Goal: Task Accomplishment & Management: Complete application form

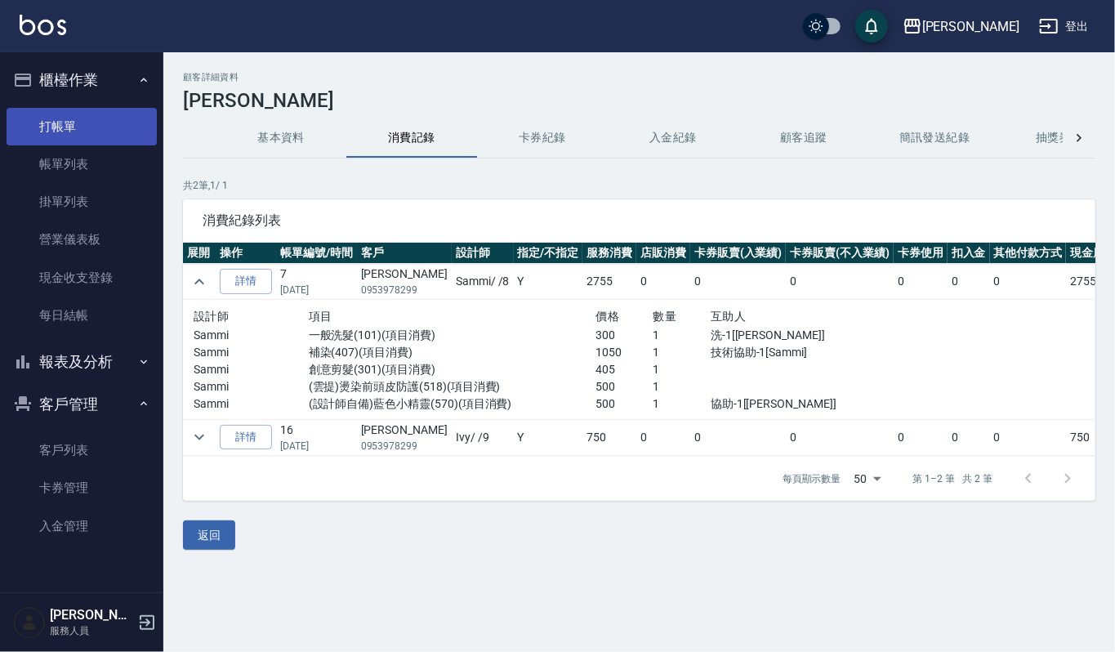
click at [60, 113] on link "打帳單" at bounding box center [82, 127] width 150 height 38
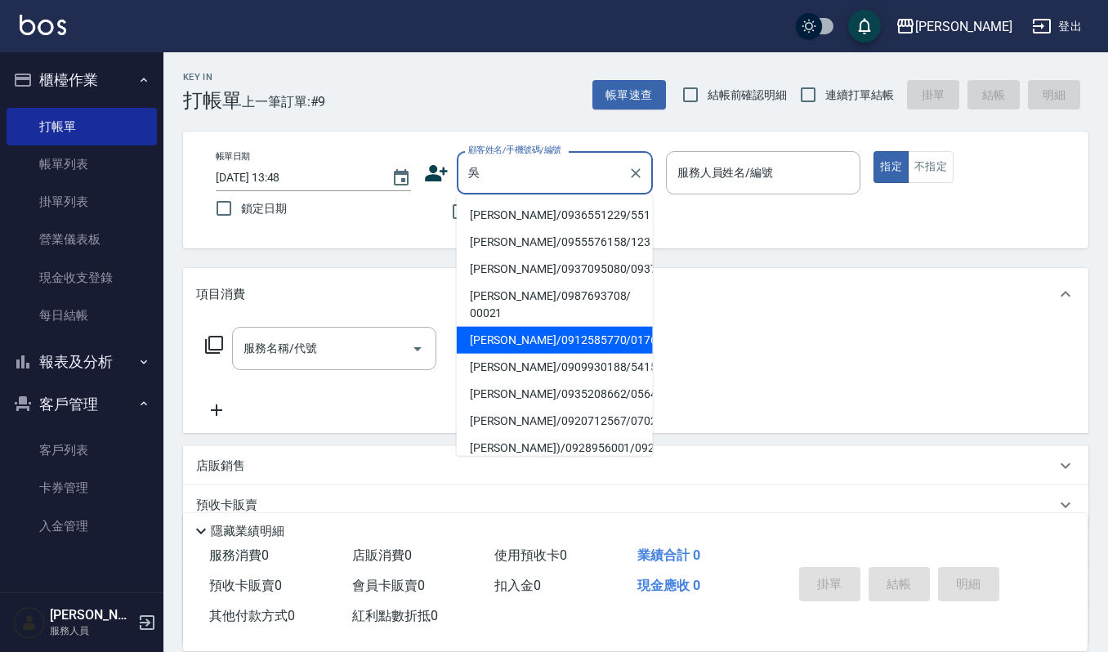
click at [550, 327] on li "[PERSON_NAME]/0912585770/01761" at bounding box center [555, 340] width 196 height 27
type input "[PERSON_NAME]/0912585770/01761"
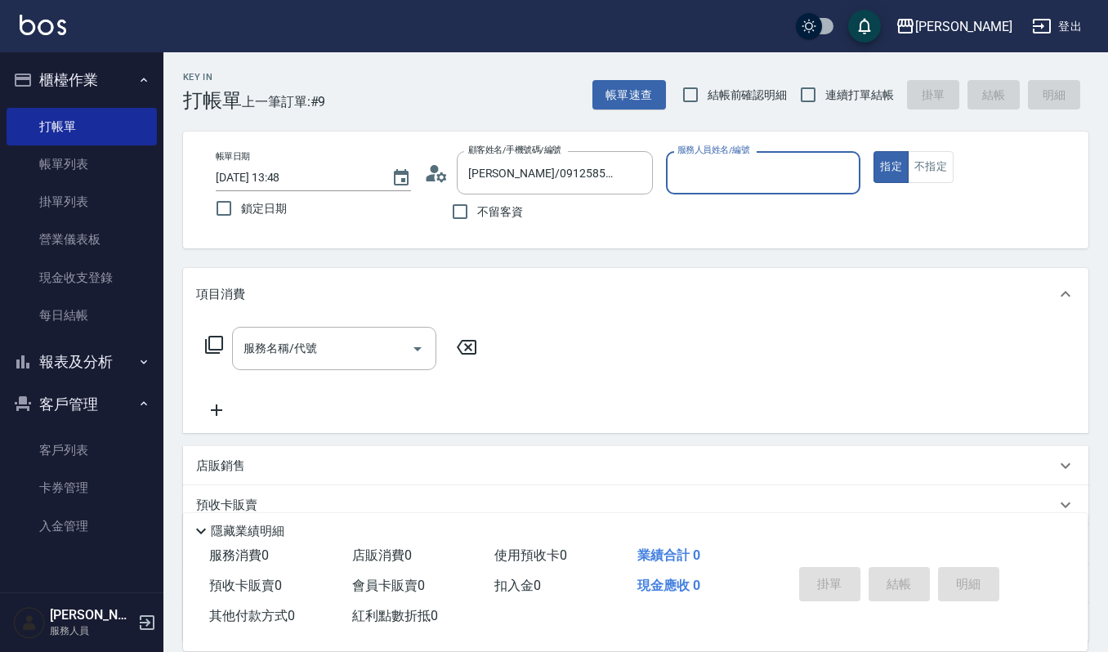
type input "[PERSON_NAME]-4"
click at [243, 462] on p "店販銷售" at bounding box center [220, 465] width 49 height 17
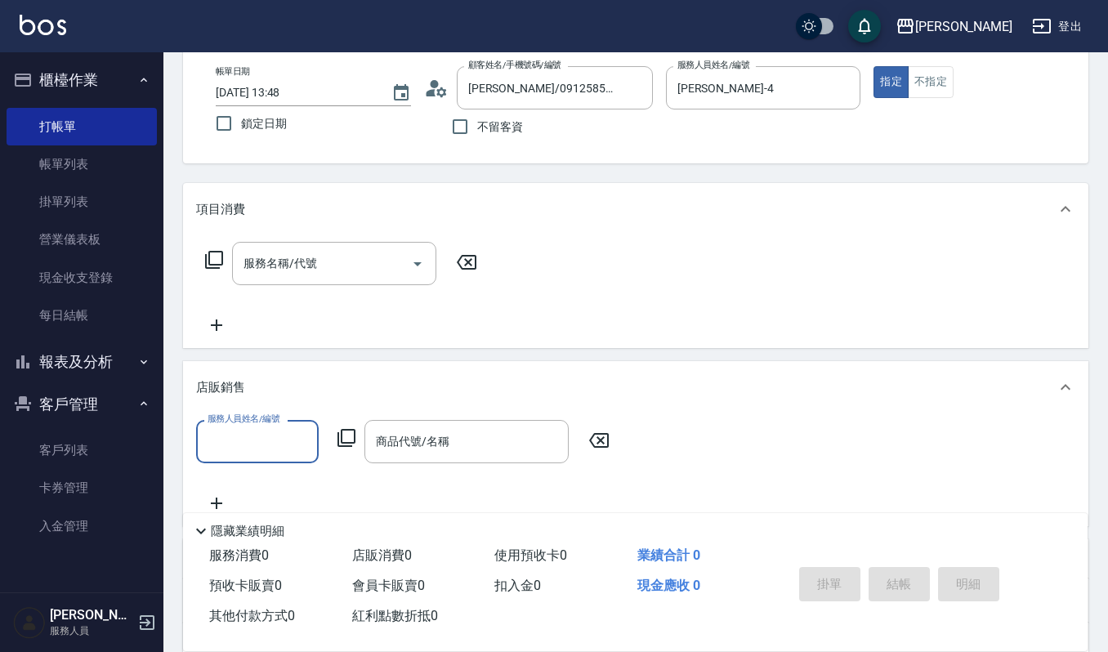
scroll to position [109, 0]
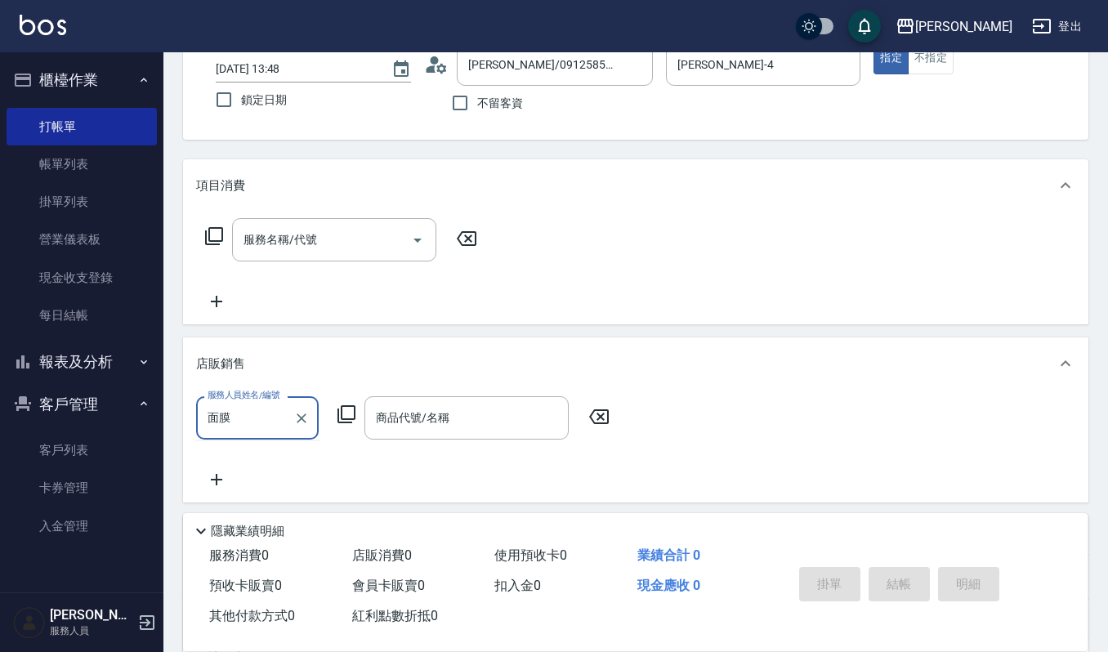
type input "面膜"
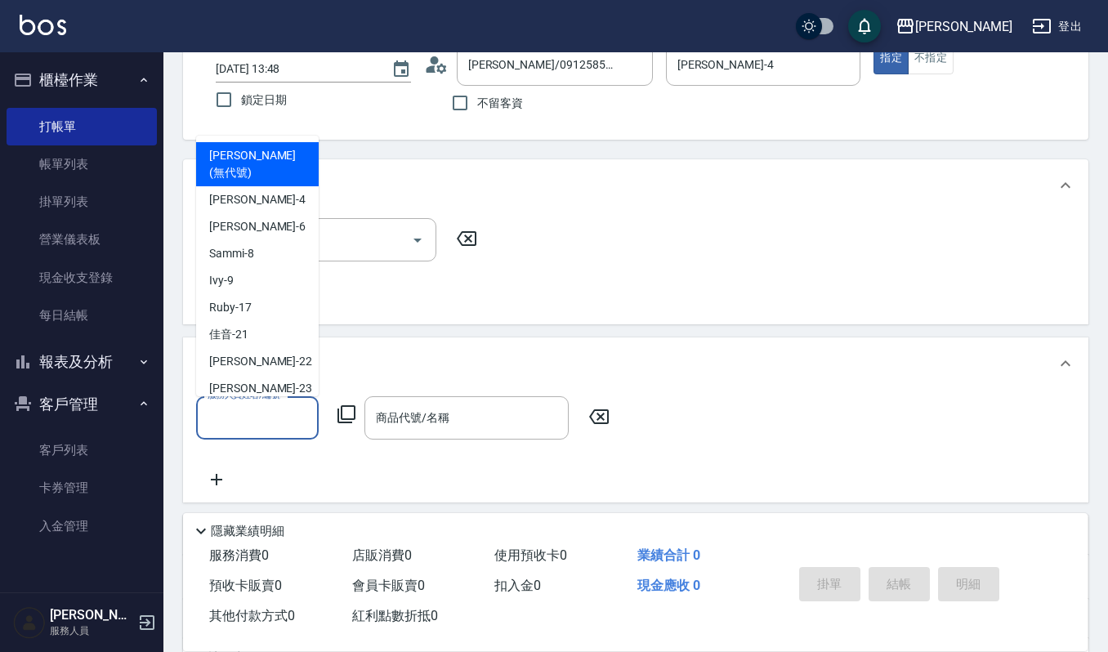
click at [262, 413] on input "服務人員姓名/編號" at bounding box center [257, 418] width 108 height 29
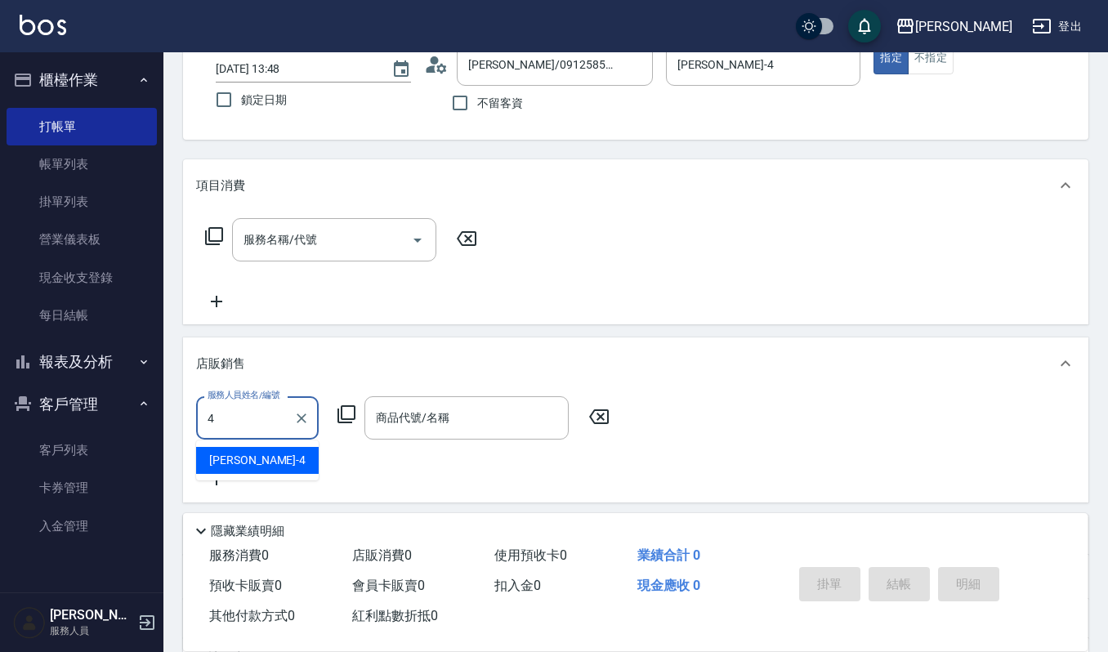
type input "[PERSON_NAME]-4"
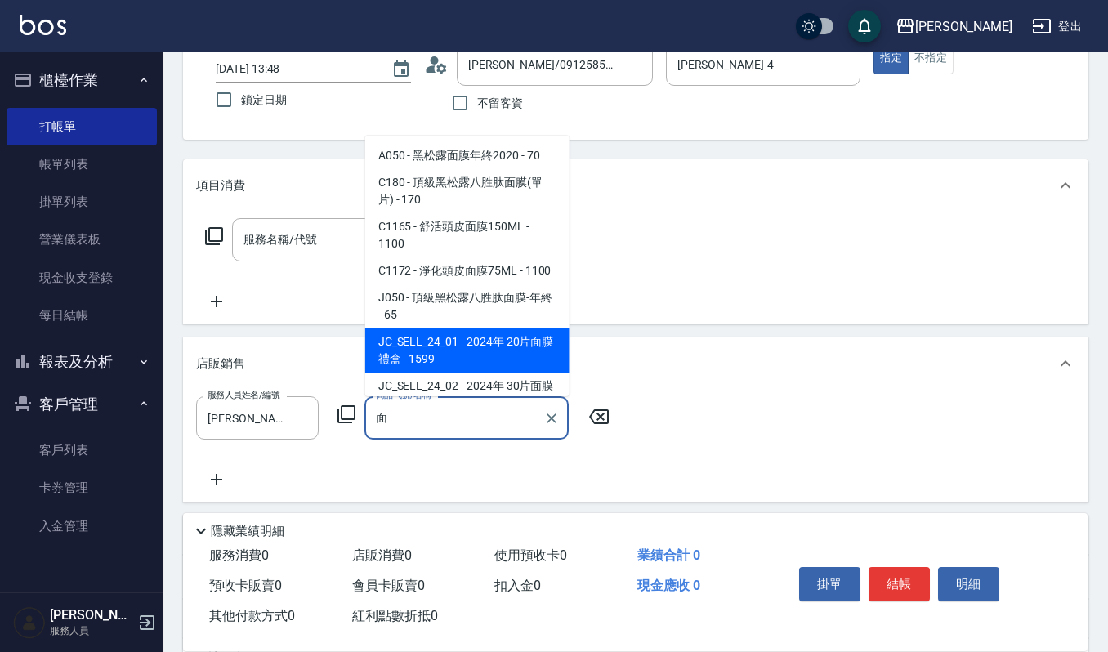
click at [508, 328] on span "J050 - 頂級黑松露八胜肽面膜-年終 - 65" at bounding box center [467, 306] width 204 height 44
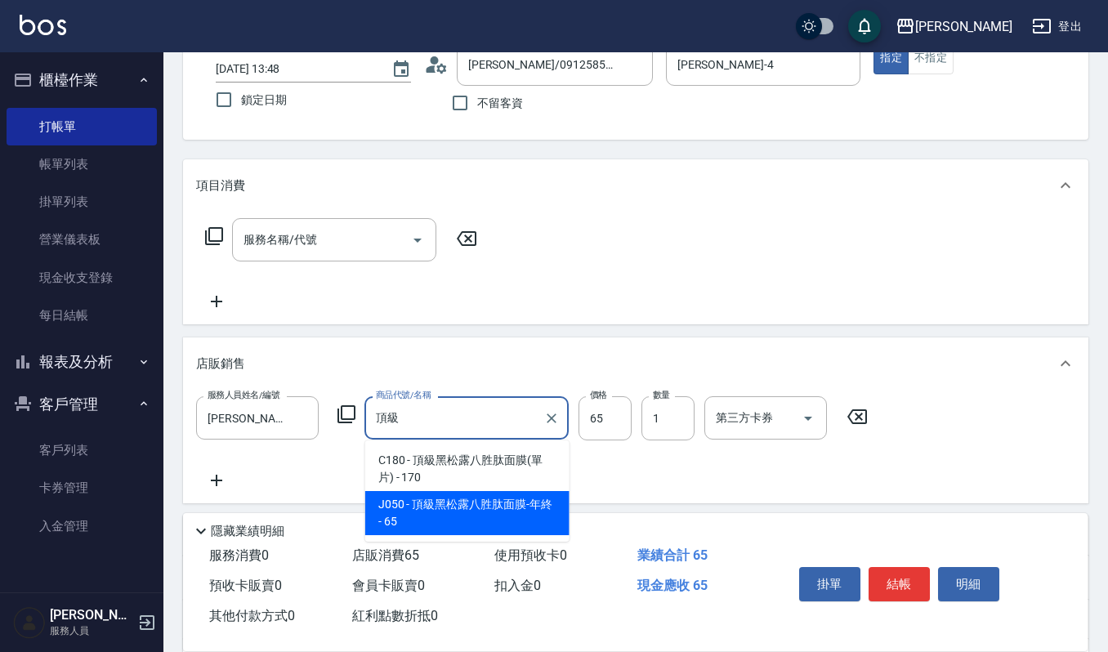
type input "頂"
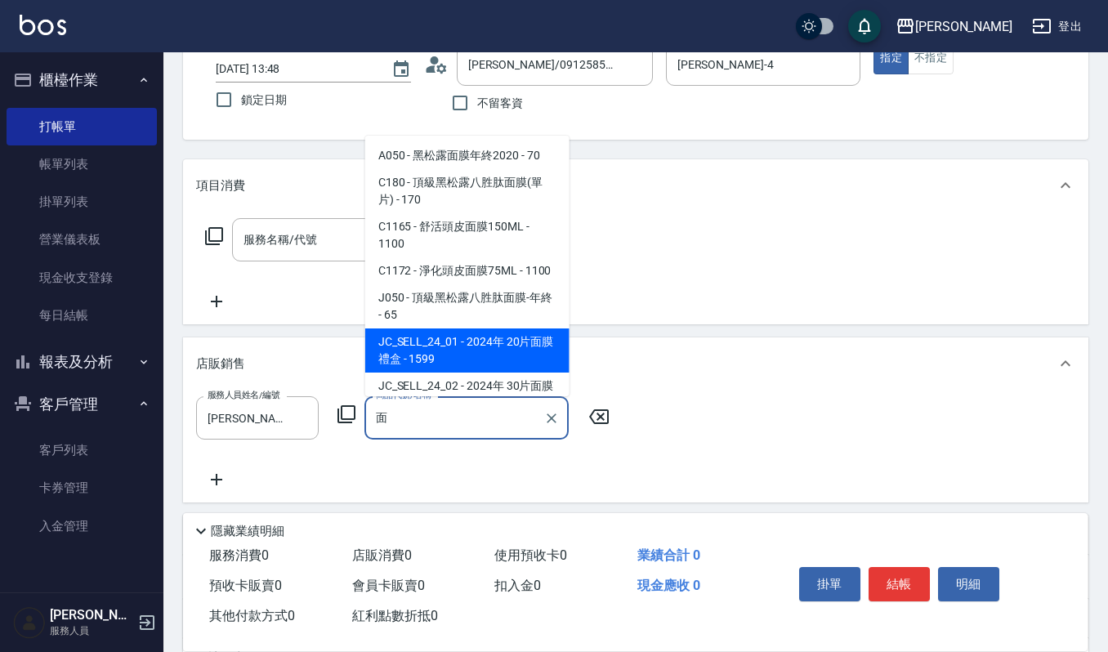
click at [396, 328] on span "J050 - 頂級黑松露八胜肽面膜-年終 - 65" at bounding box center [467, 306] width 204 height 44
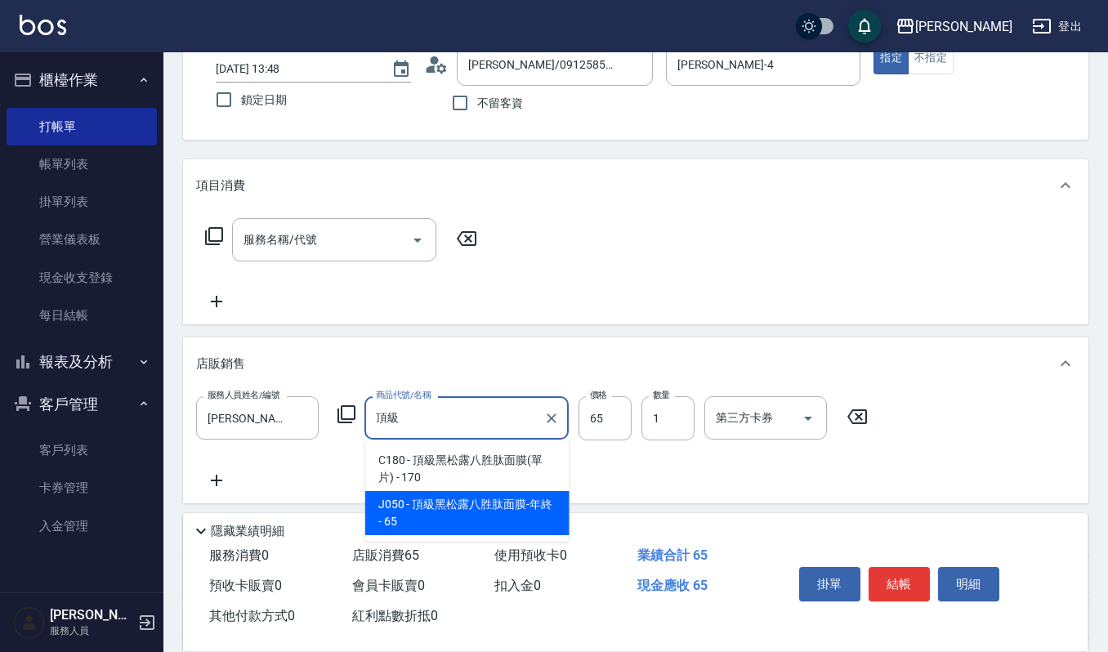
type input "頂"
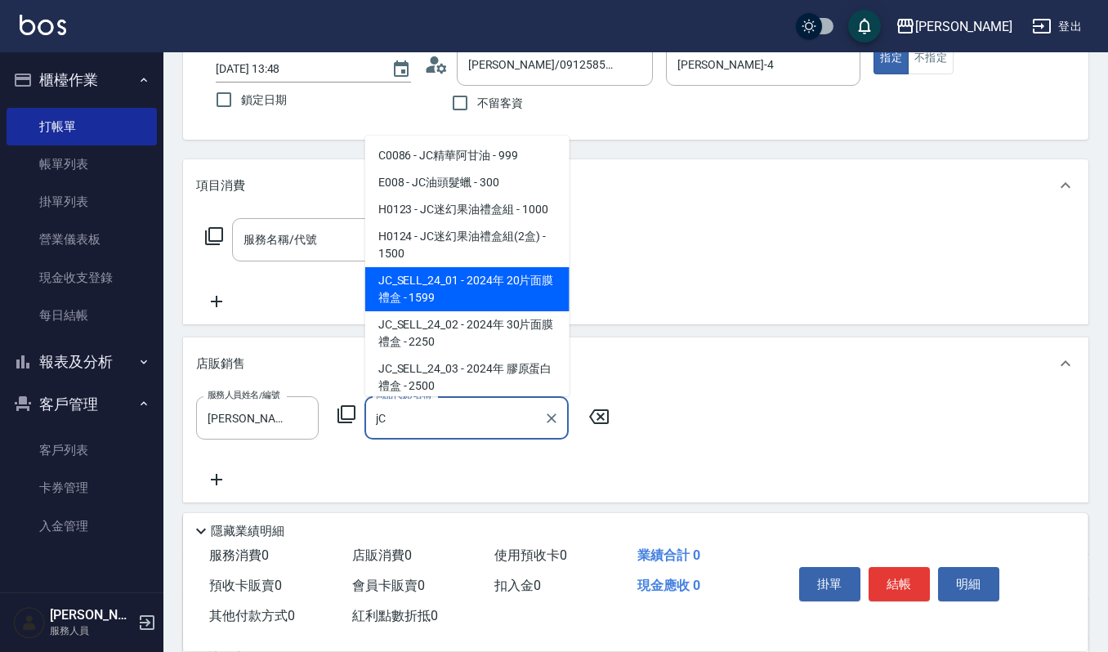
click at [510, 288] on span "JC_SELL_24_01 - 2024年 20片面膜禮盒 - 1599" at bounding box center [467, 289] width 204 height 44
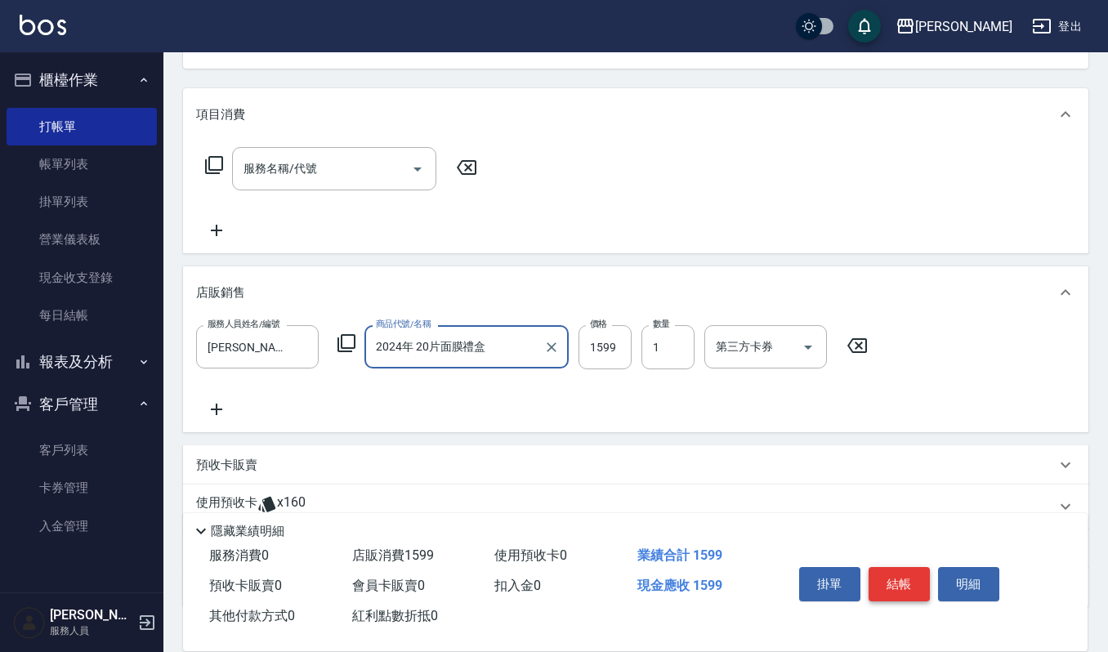
scroll to position [217, 0]
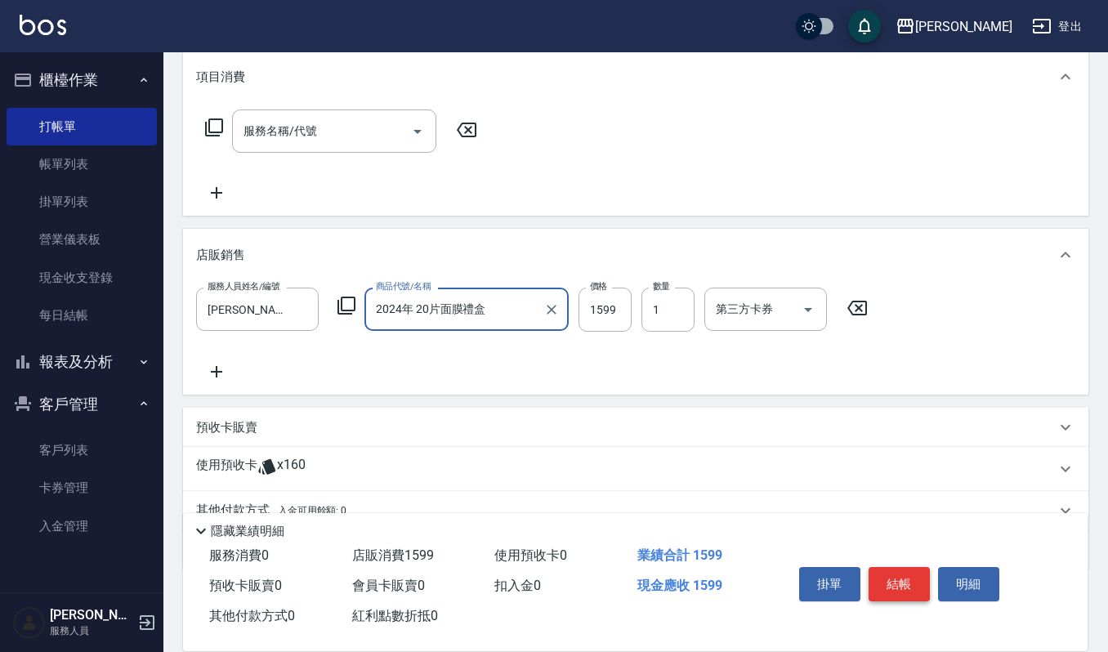
type input "2024年 20片面膜禮盒"
click at [910, 586] on button "結帳" at bounding box center [898, 584] width 61 height 34
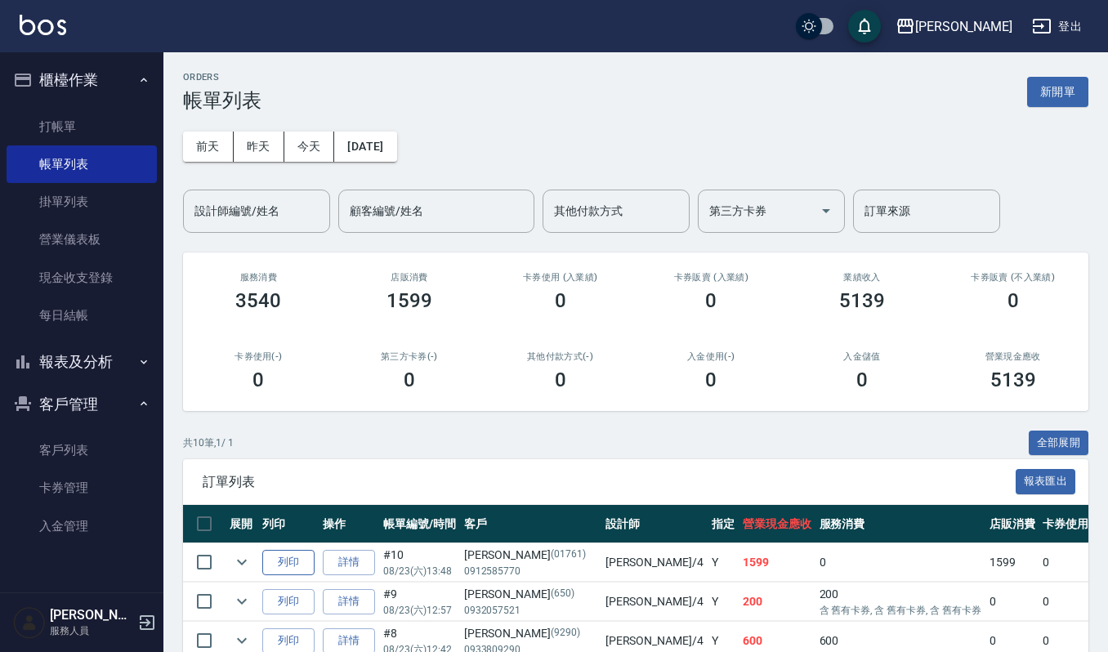
click at [294, 555] on button "列印" at bounding box center [288, 562] width 52 height 25
click at [108, 118] on link "打帳單" at bounding box center [82, 127] width 150 height 38
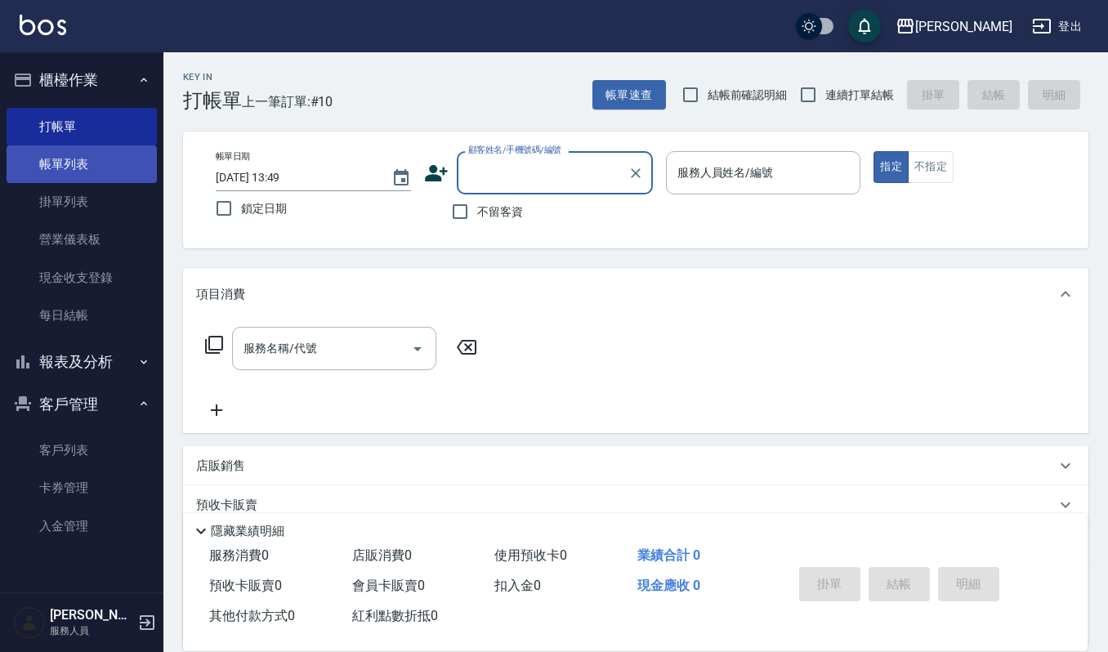
click at [98, 165] on link "帳單列表" at bounding box center [82, 164] width 150 height 38
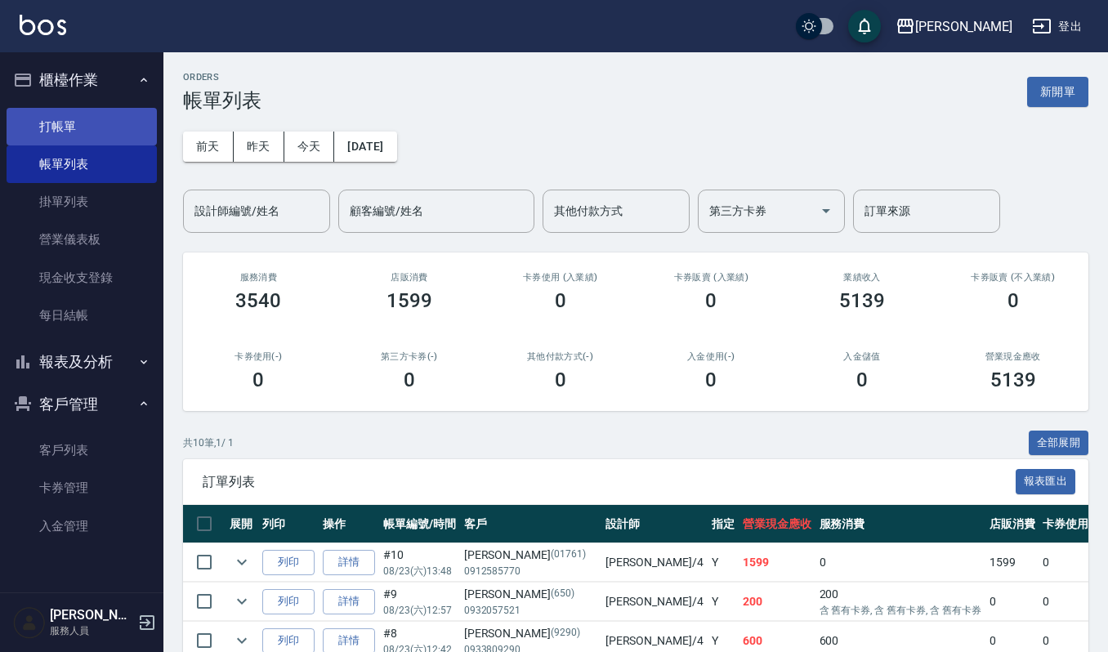
click at [111, 134] on link "打帳單" at bounding box center [82, 127] width 150 height 38
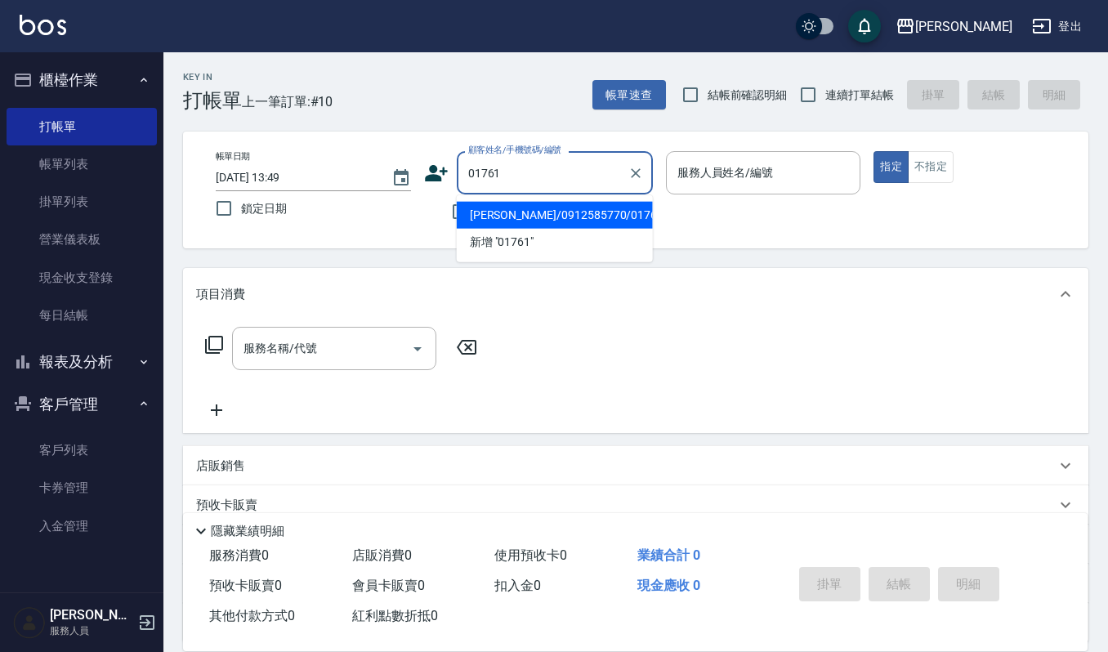
type input "[PERSON_NAME]/0912585770/01761"
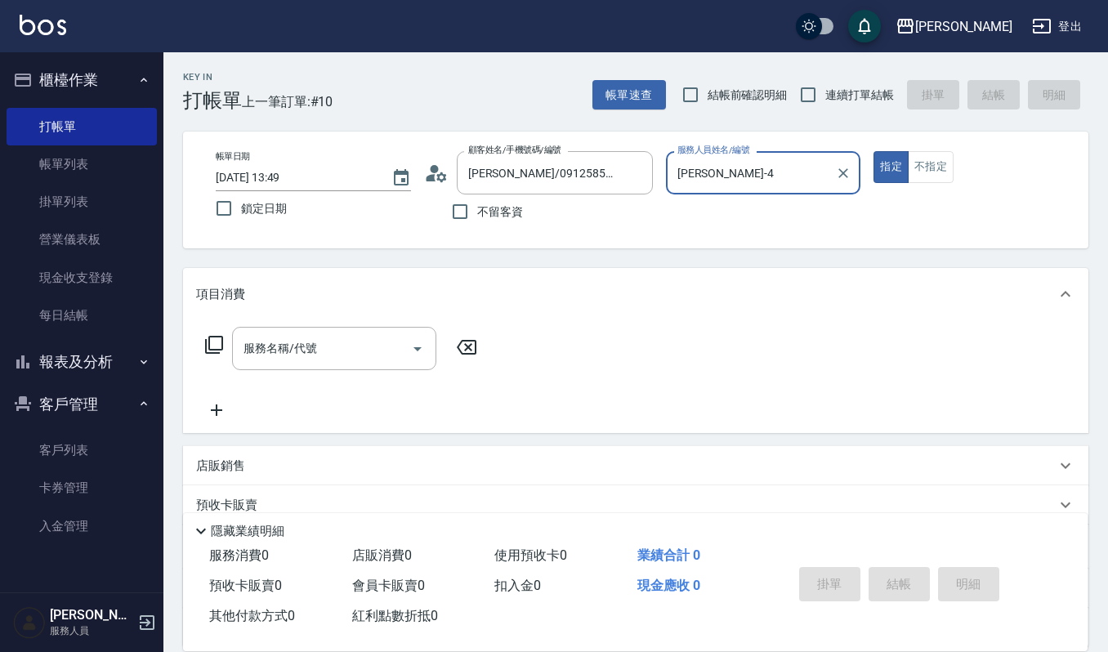
click at [720, 167] on input "[PERSON_NAME]-4" at bounding box center [751, 172] width 156 height 29
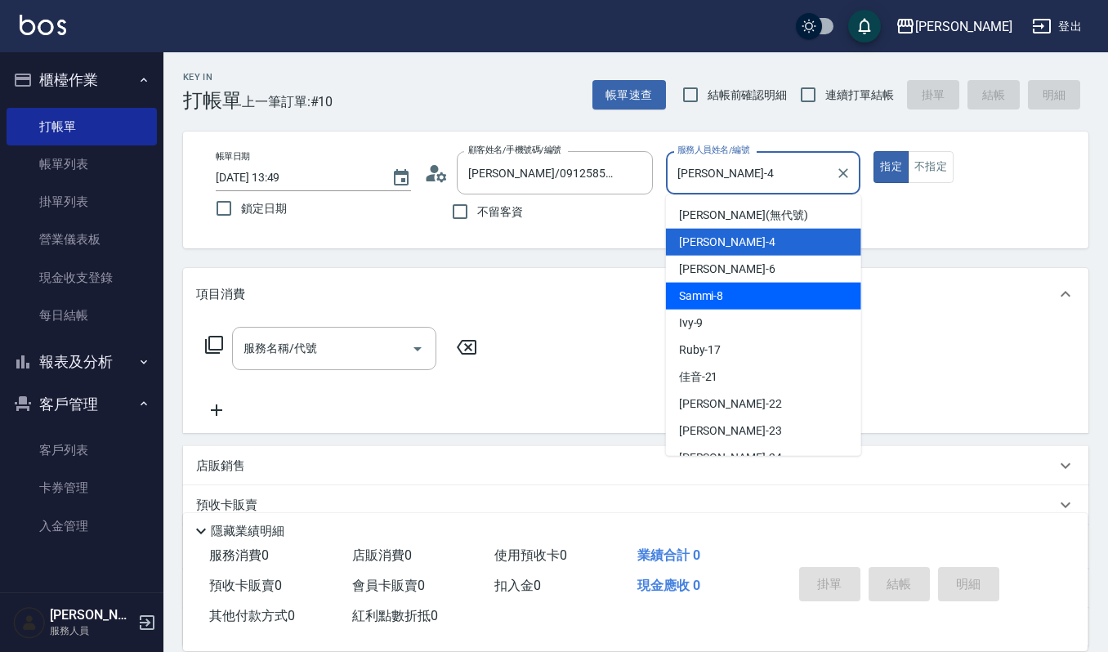
click at [736, 305] on div "Sammi -8" at bounding box center [763, 296] width 195 height 27
type input "Sammi-8"
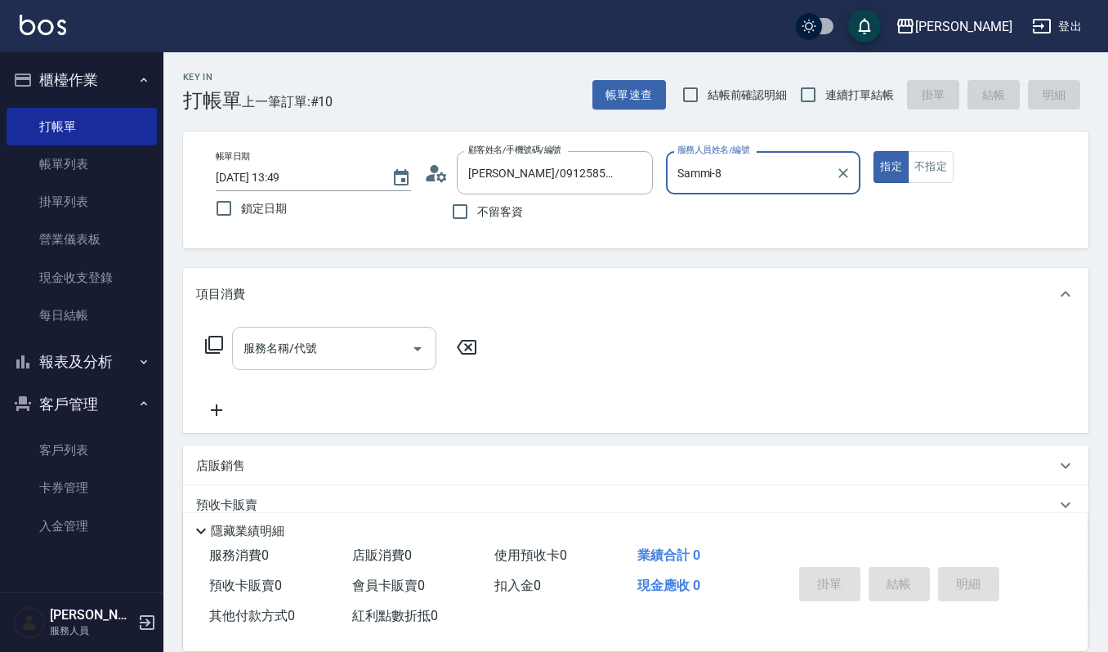
click at [384, 353] on input "服務名稱/代號" at bounding box center [321, 348] width 165 height 29
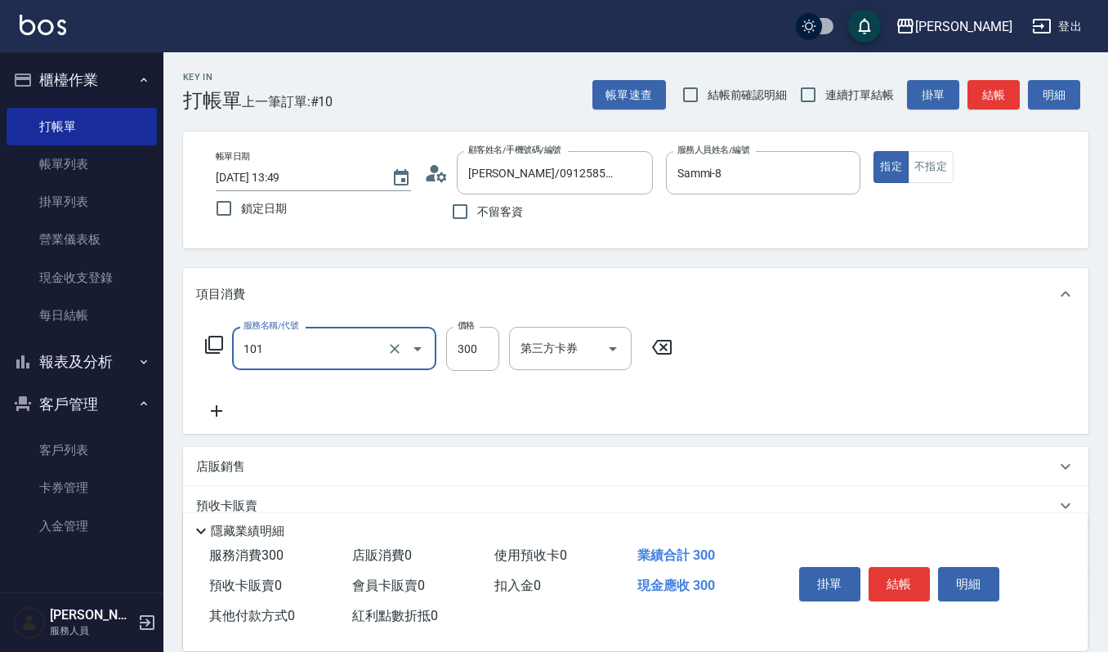
type input "一般洗髮(101)"
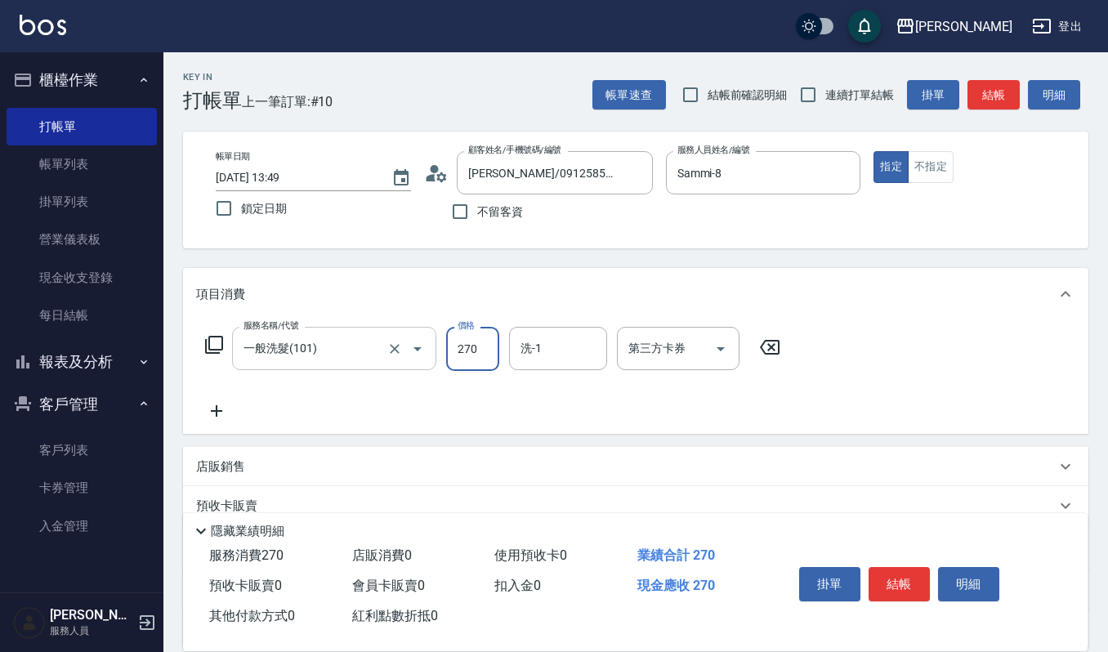
type input "270"
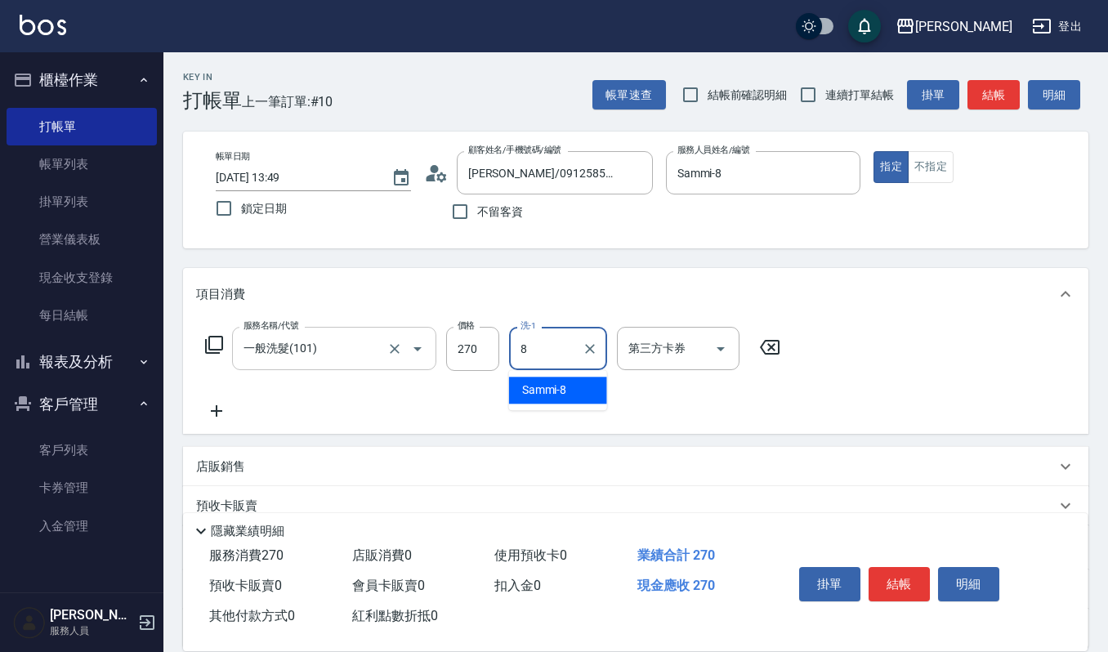
type input "Sammi-8"
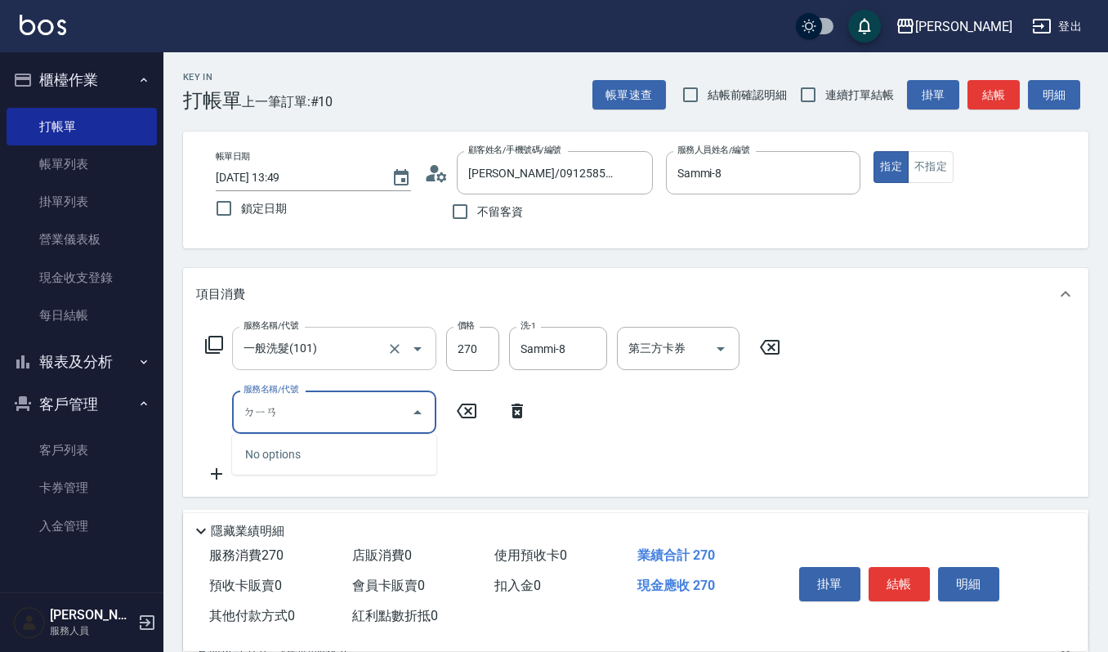
type input "點"
type input "電棒離子夾玉米鬚(603)"
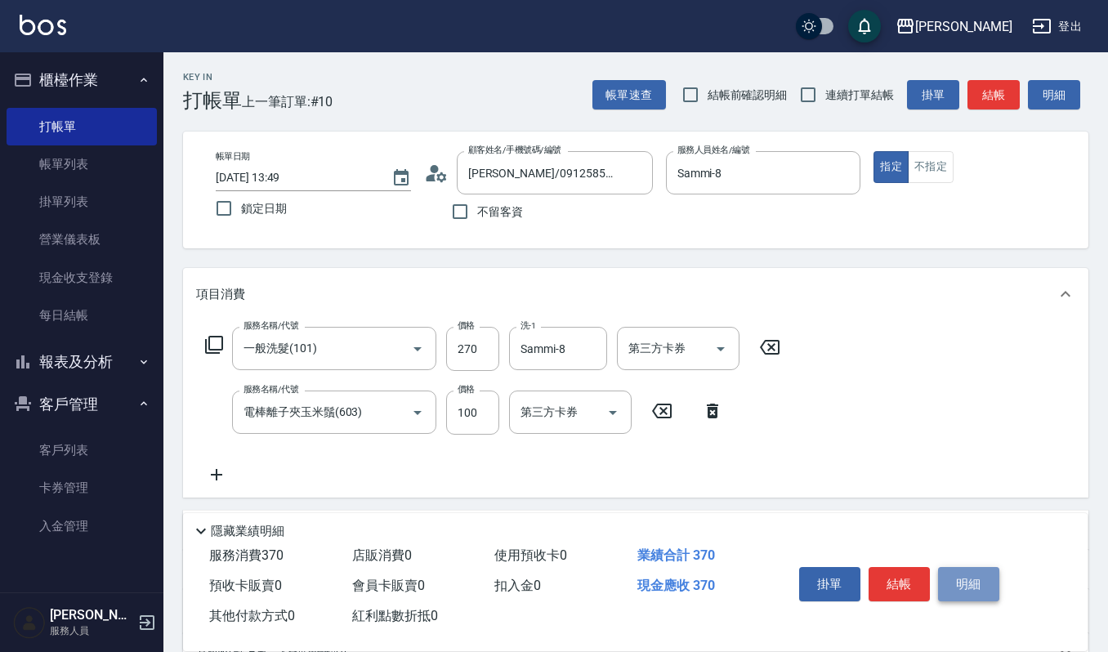
click at [952, 586] on button "明細" at bounding box center [968, 584] width 61 height 34
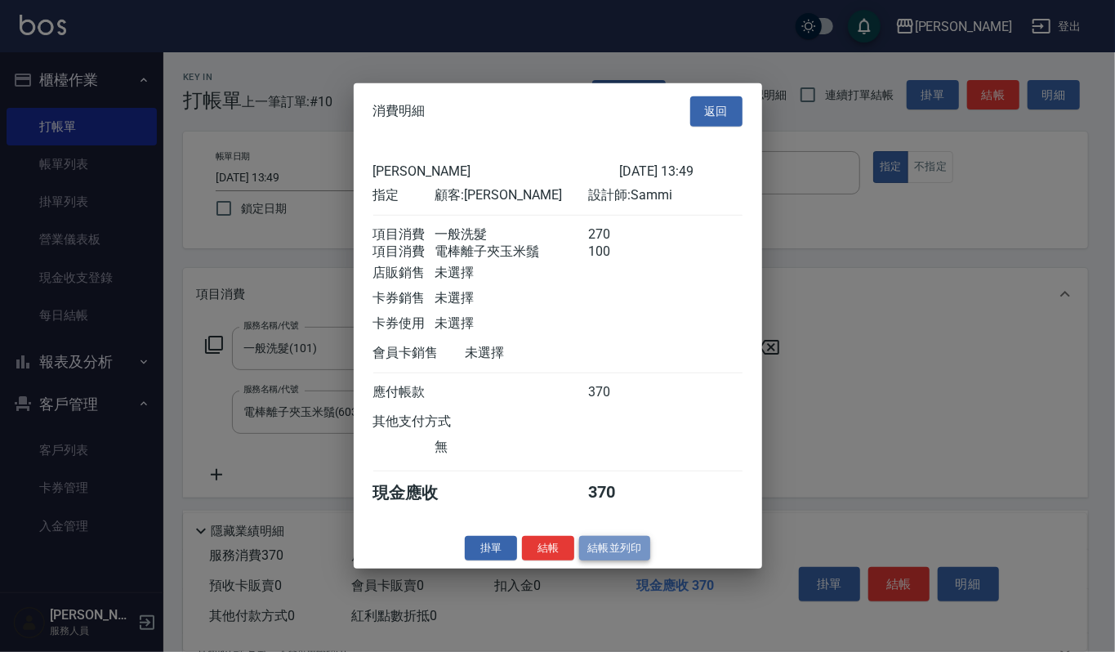
click at [632, 560] on button "結帳並列印" at bounding box center [614, 547] width 71 height 25
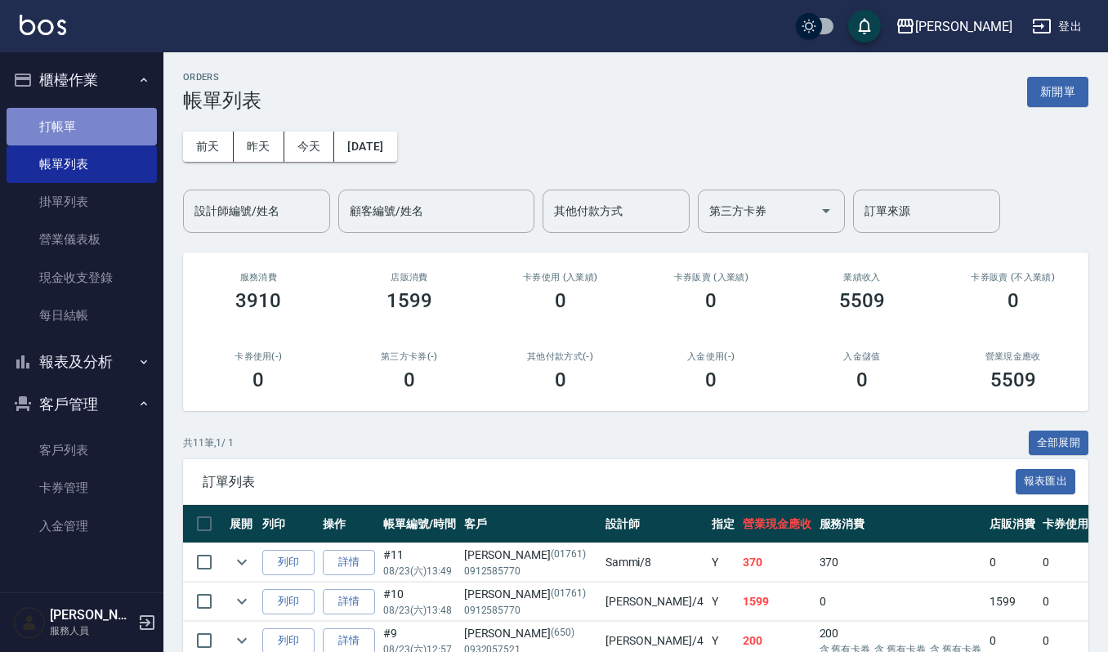
click at [88, 138] on link "打帳單" at bounding box center [82, 127] width 150 height 38
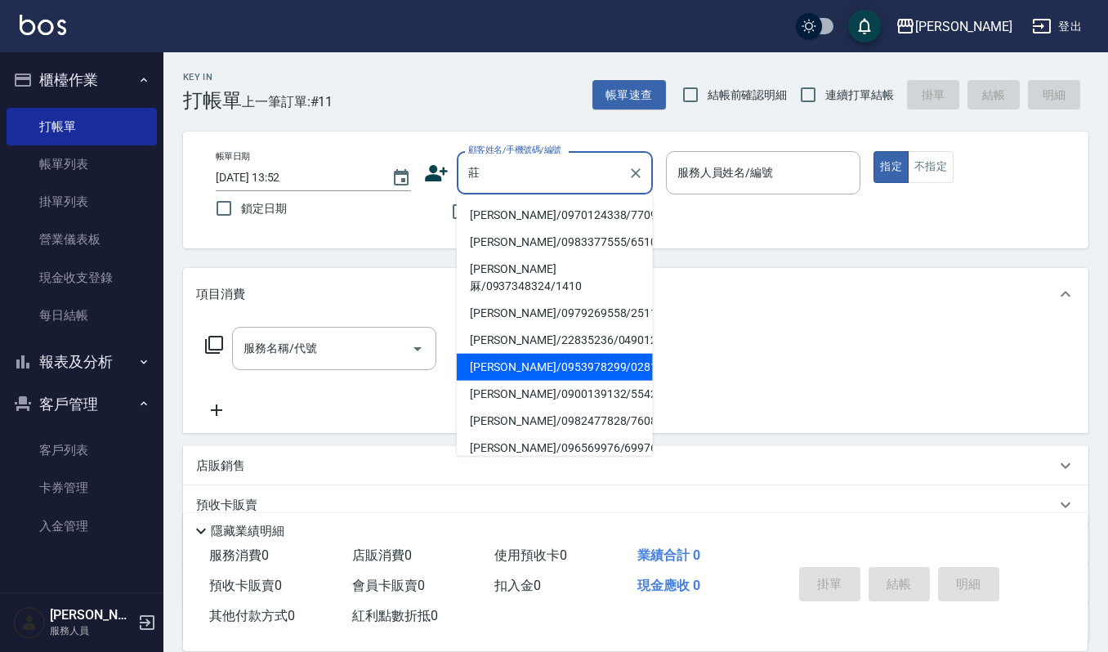
click at [534, 354] on li "[PERSON_NAME]/0953978299/02815" at bounding box center [555, 367] width 196 height 27
type input "[PERSON_NAME]/0953978299/02815"
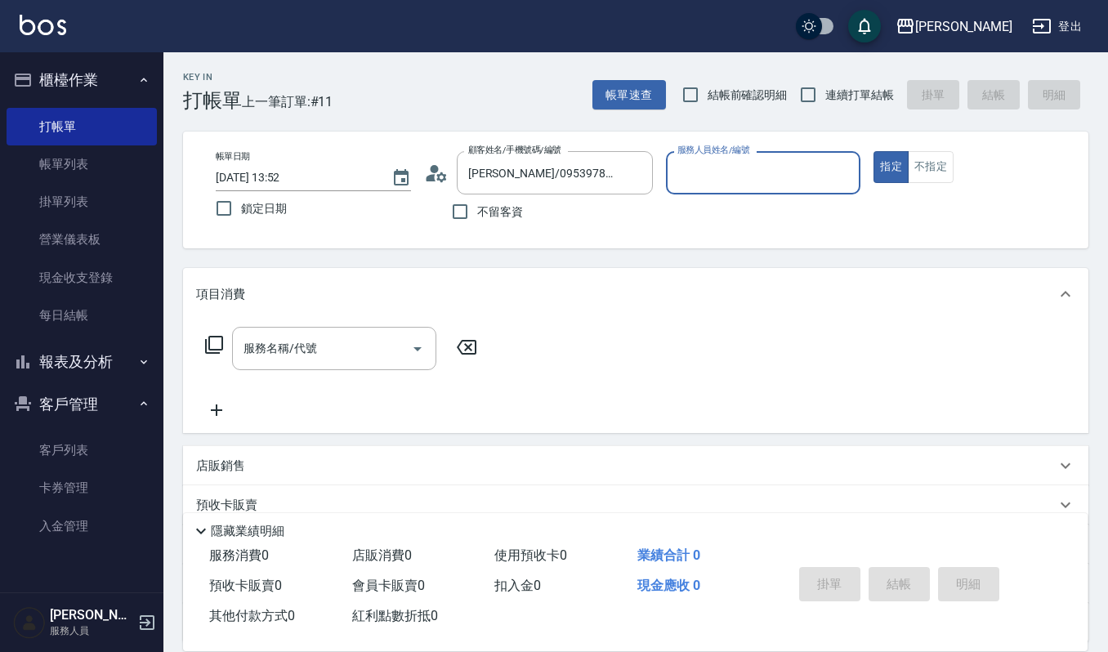
type input "Sammi-8"
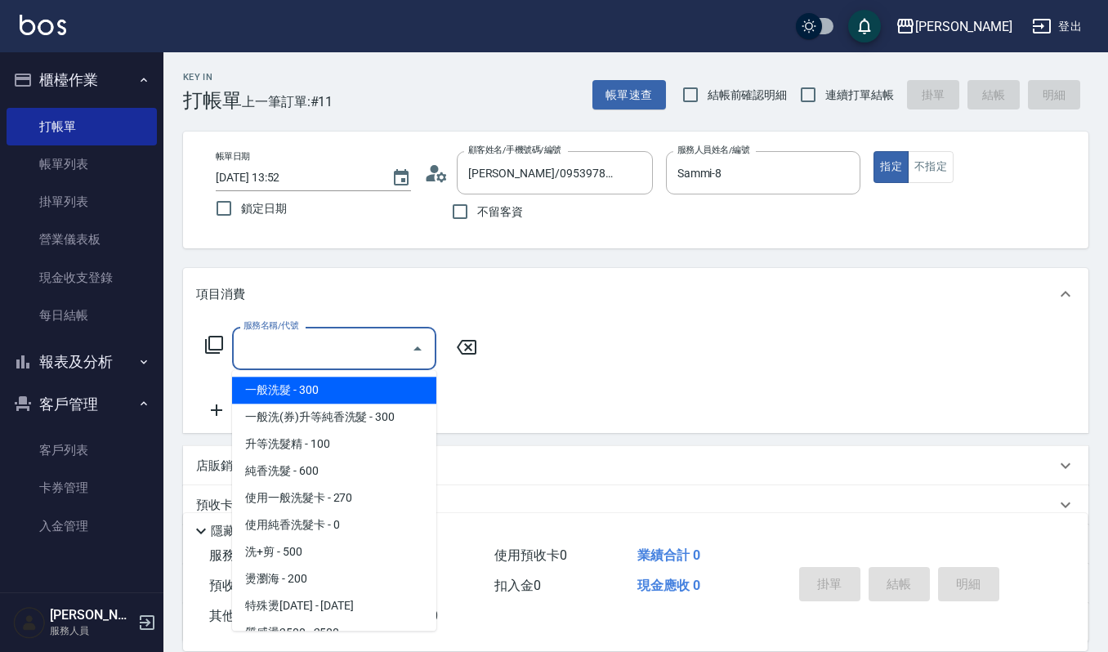
click at [338, 338] on input "服務名稱/代號" at bounding box center [321, 348] width 165 height 29
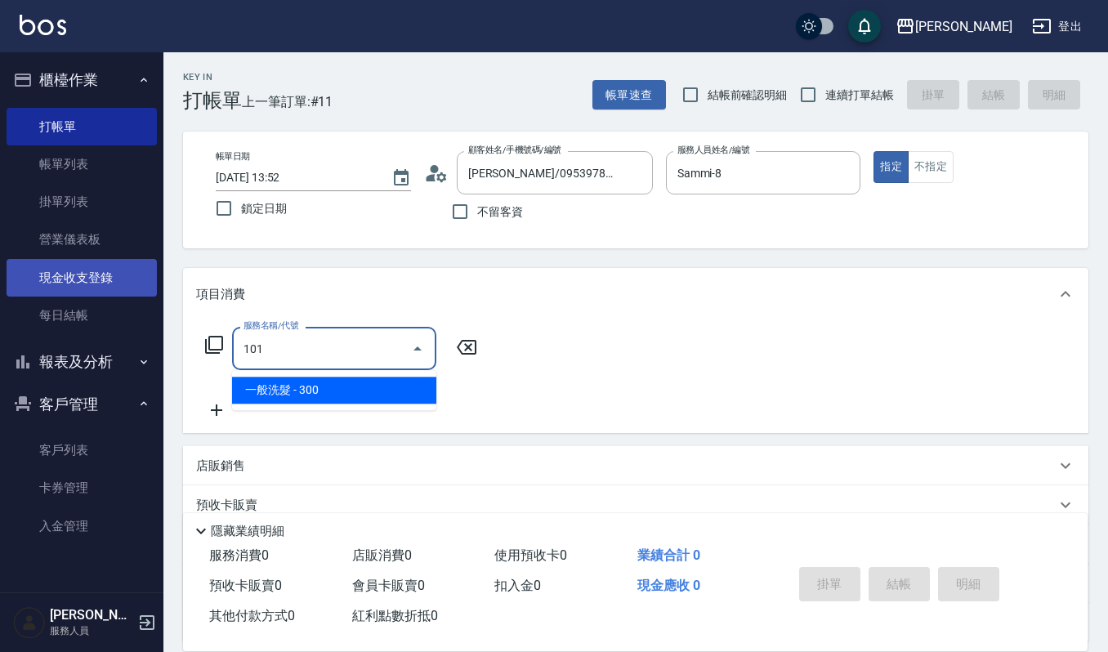
type input "一般洗髮(101)"
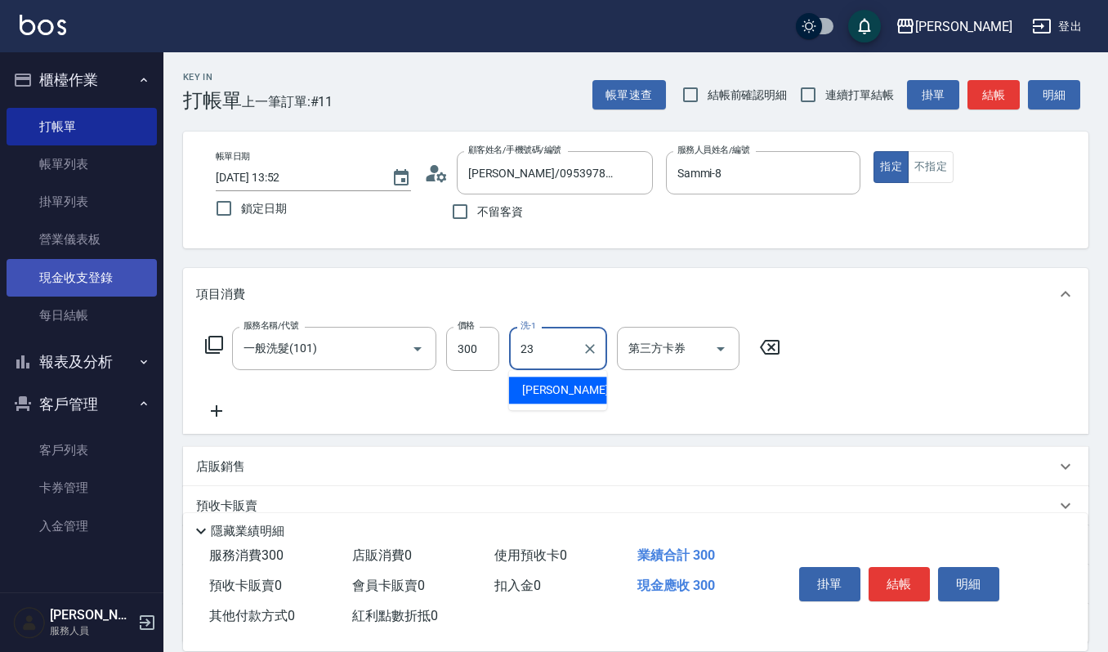
type input "[PERSON_NAME]-23"
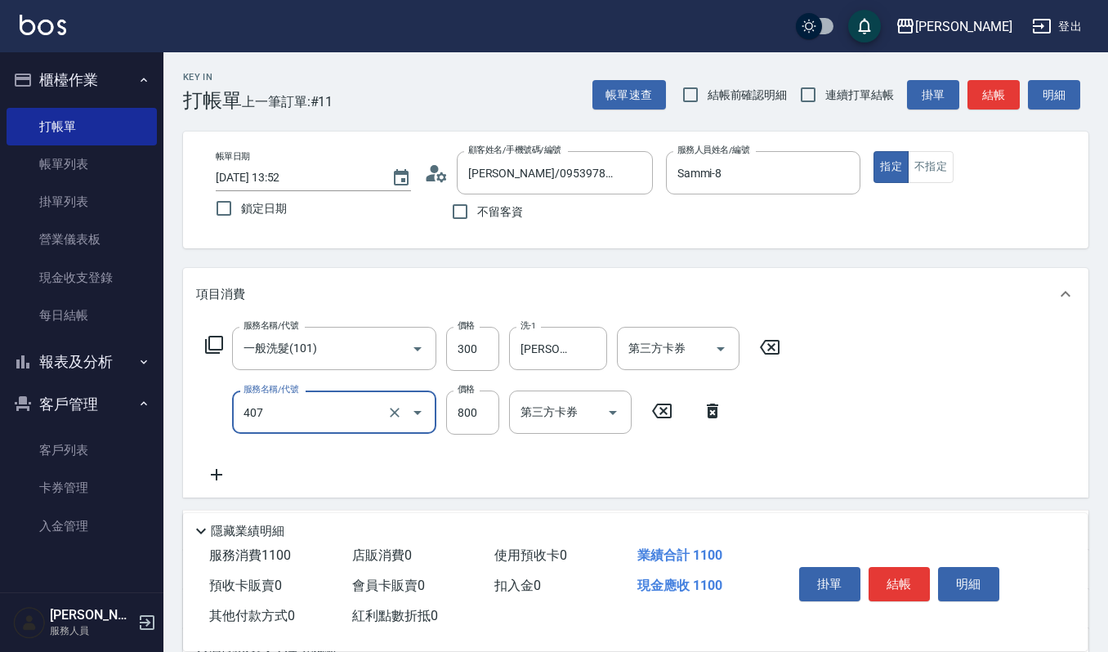
type input "補染(407)"
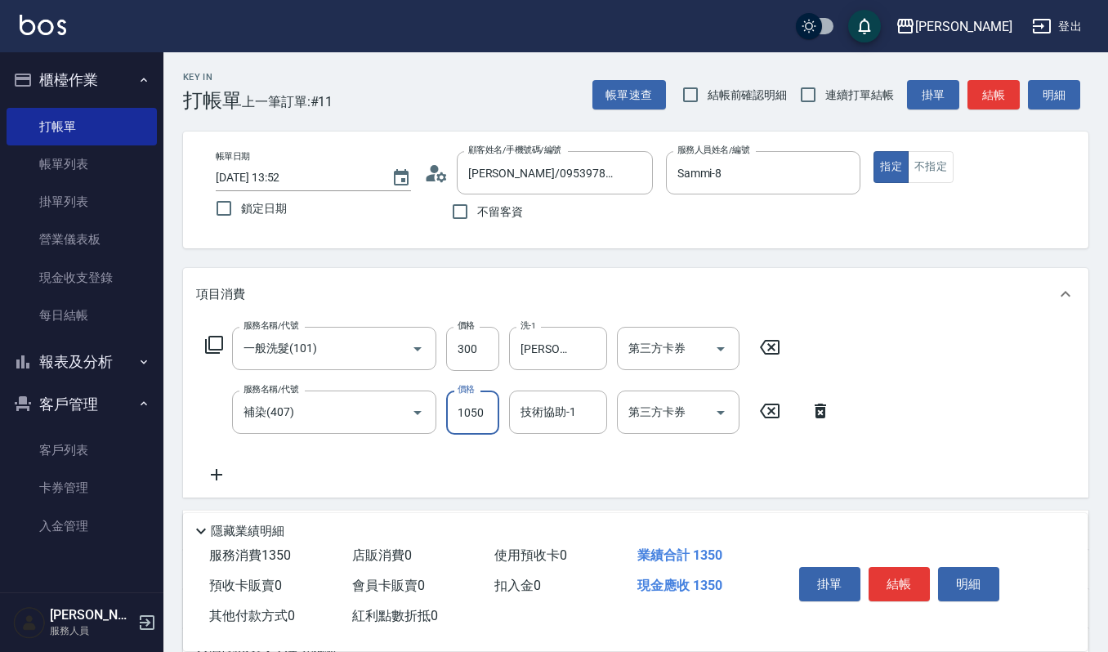
type input "1050"
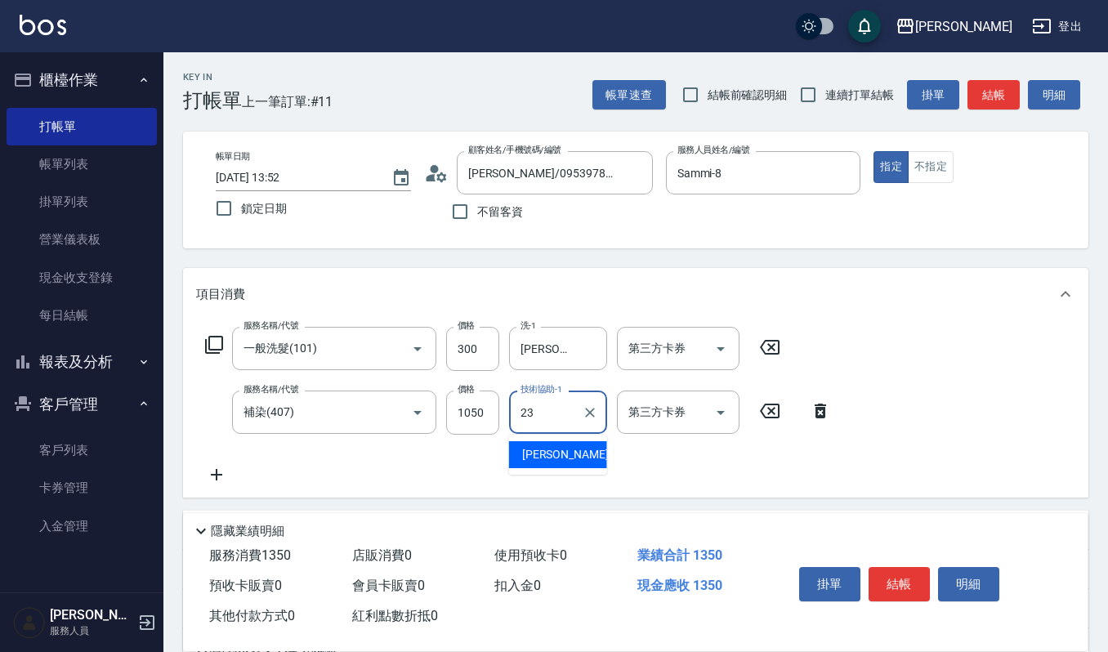
type input "[PERSON_NAME]-23"
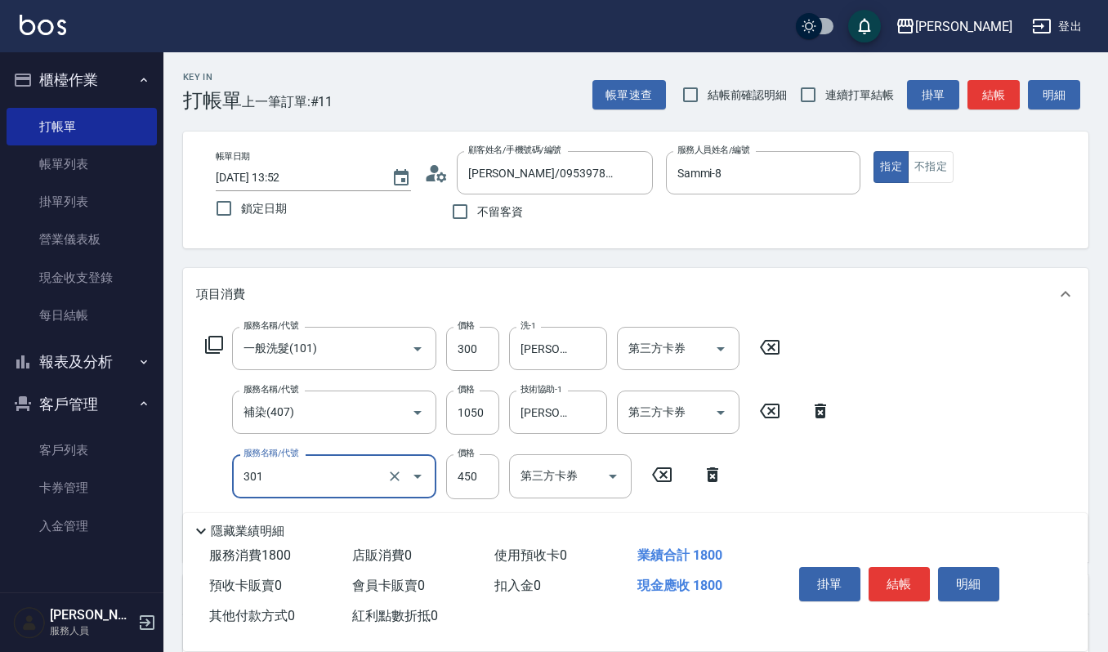
type input "創意剪髮(301)"
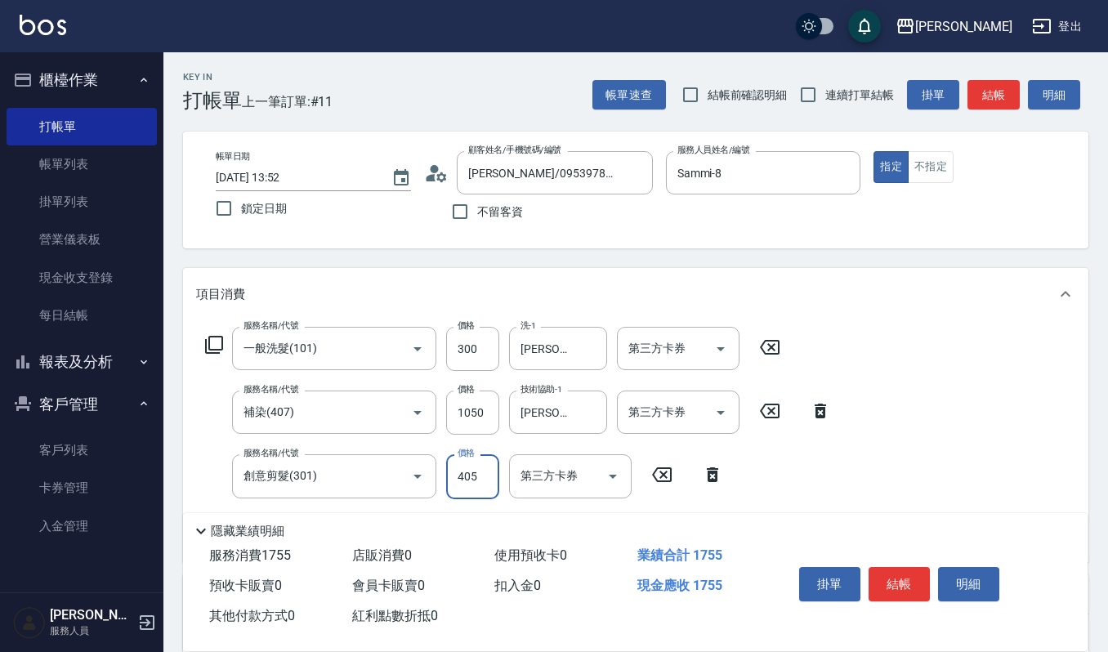
type input "405"
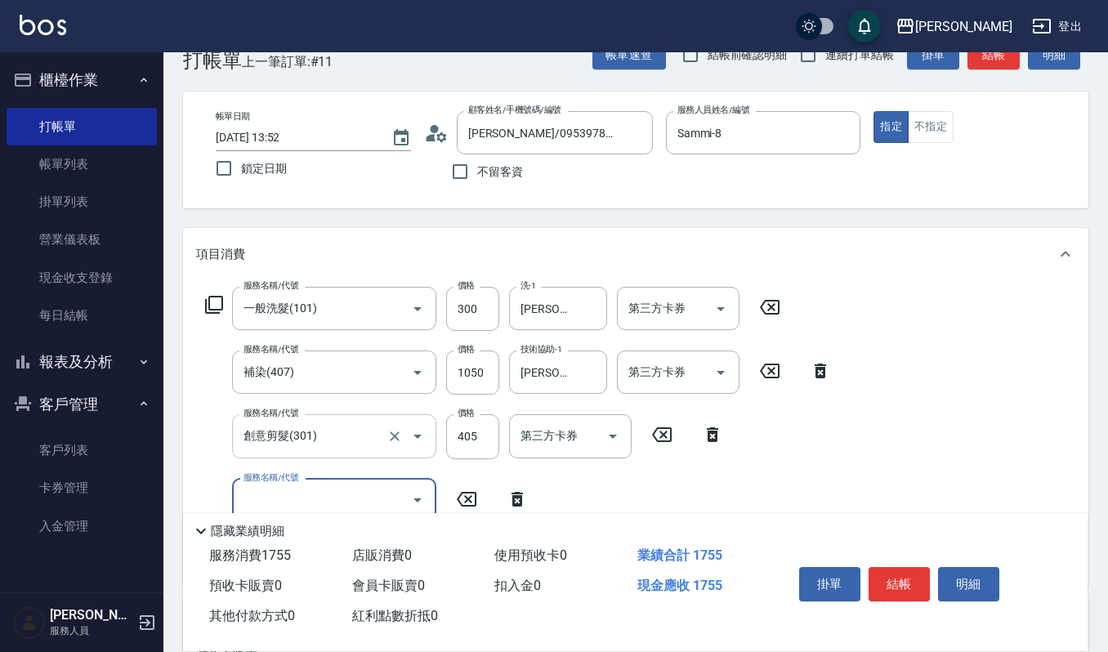
scroll to position [109, 0]
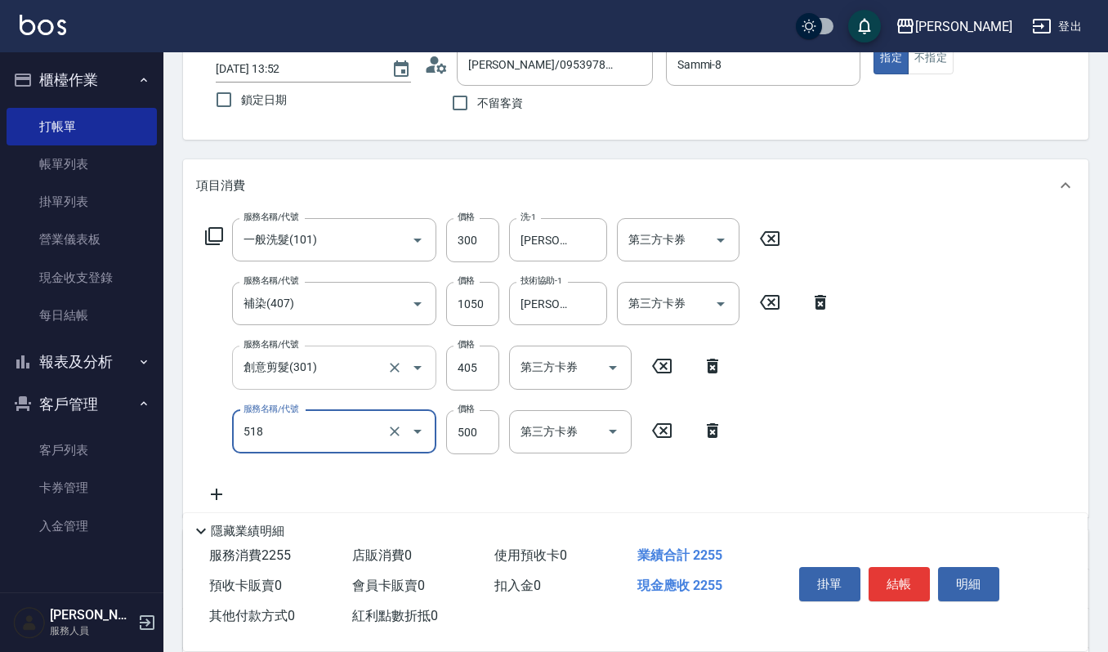
type input "(雲提)燙染前頭皮防護(518)"
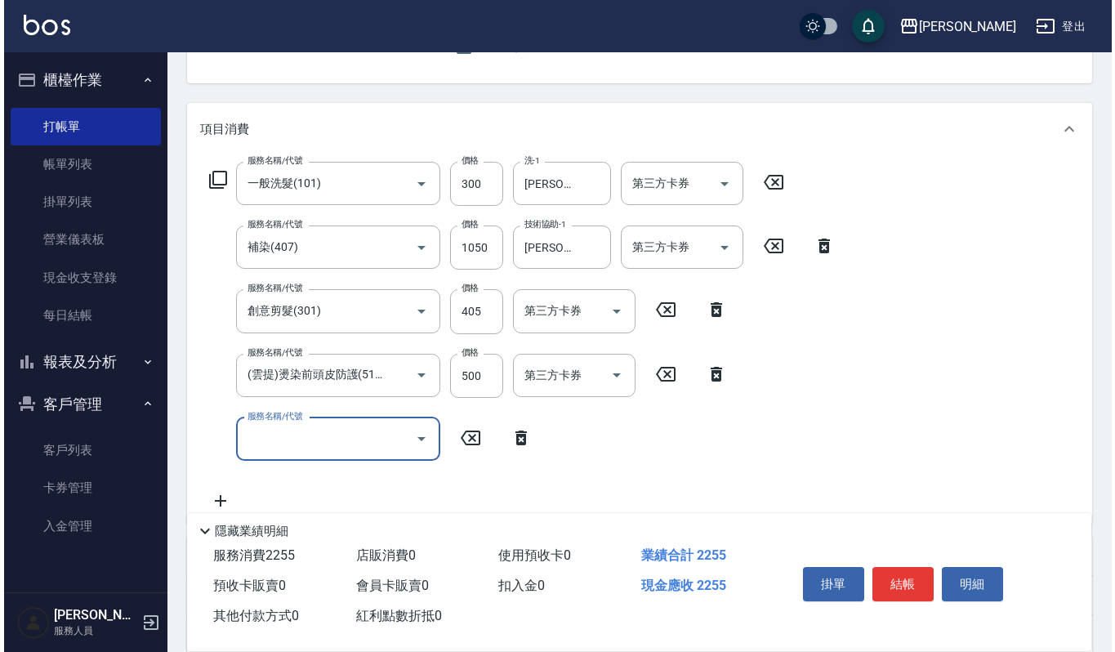
scroll to position [217, 0]
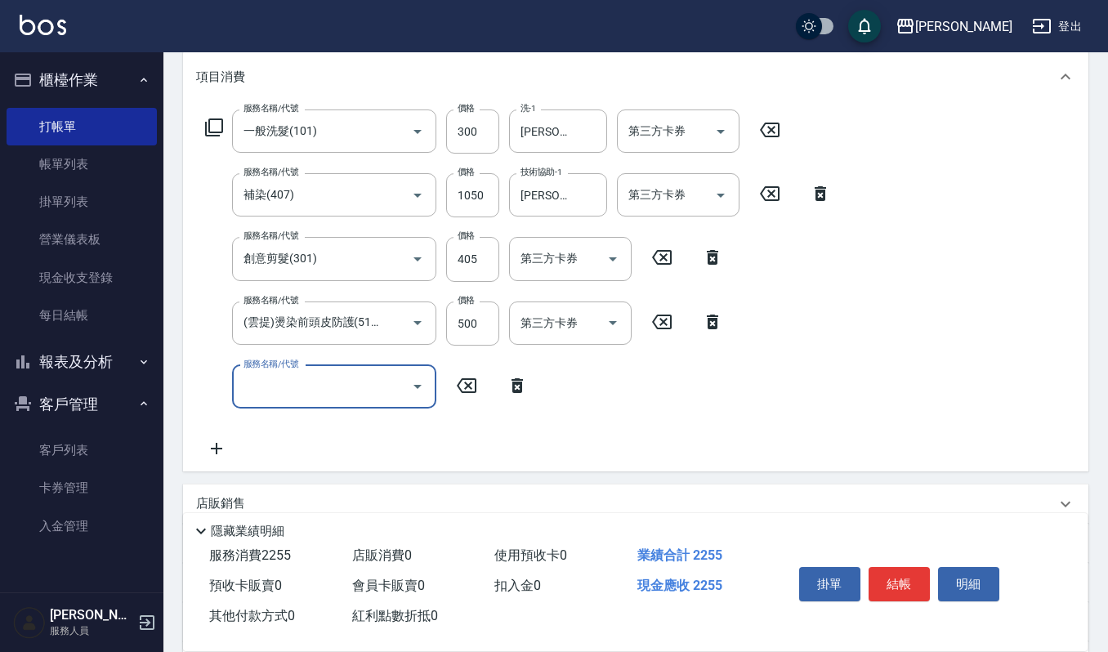
type input "8"
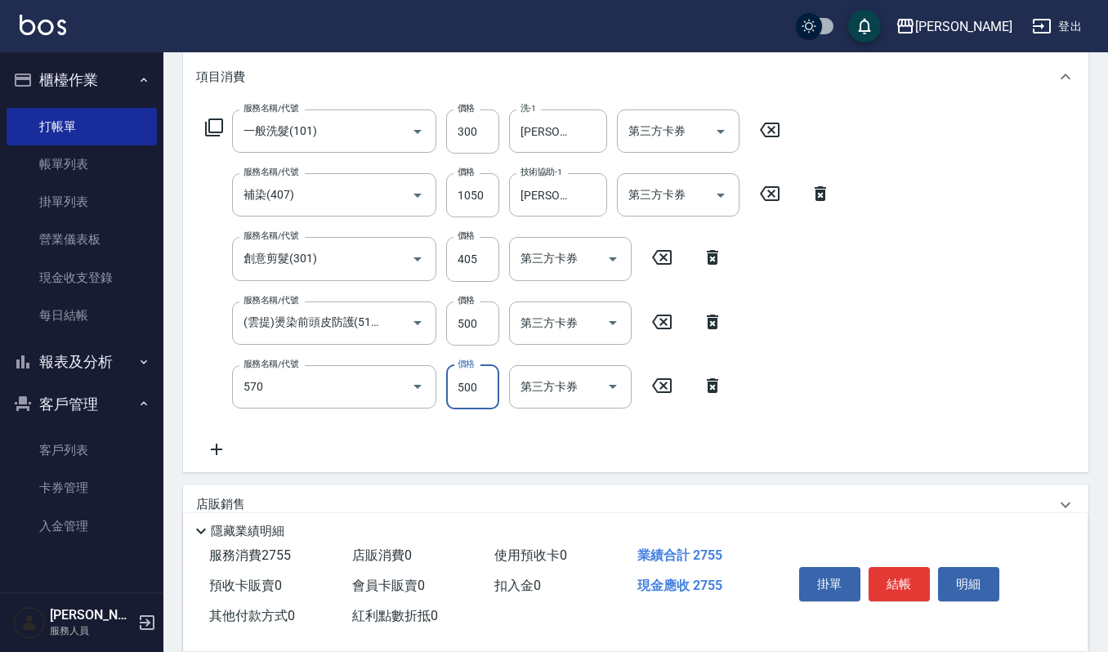
type input "(設計師自備)藍色小精靈(570)"
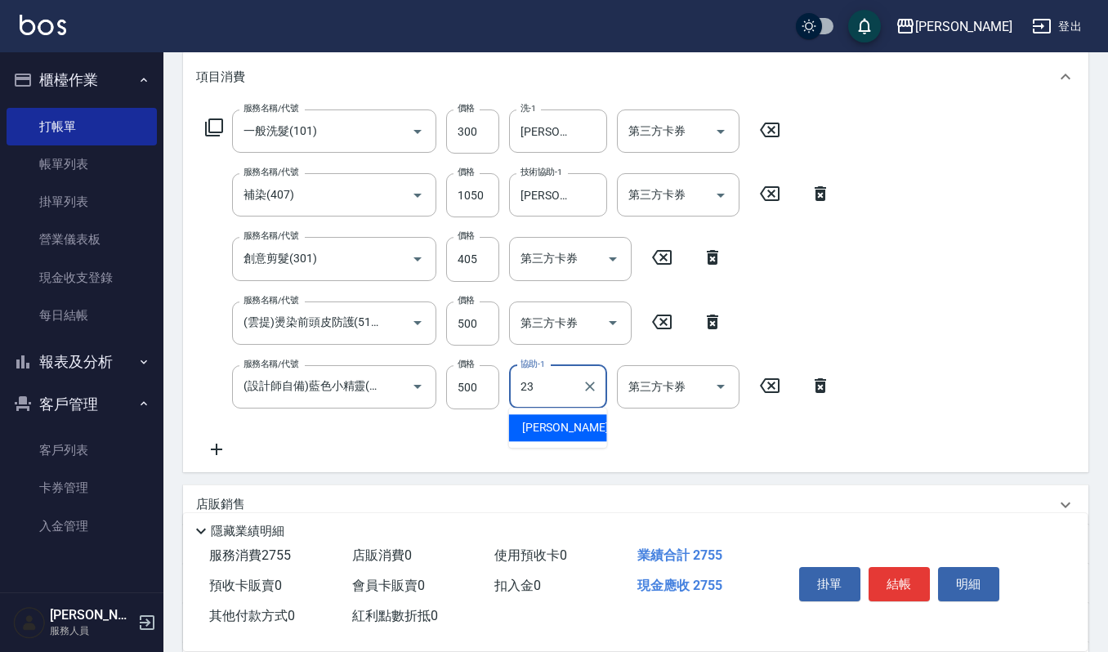
type input "[PERSON_NAME]-23"
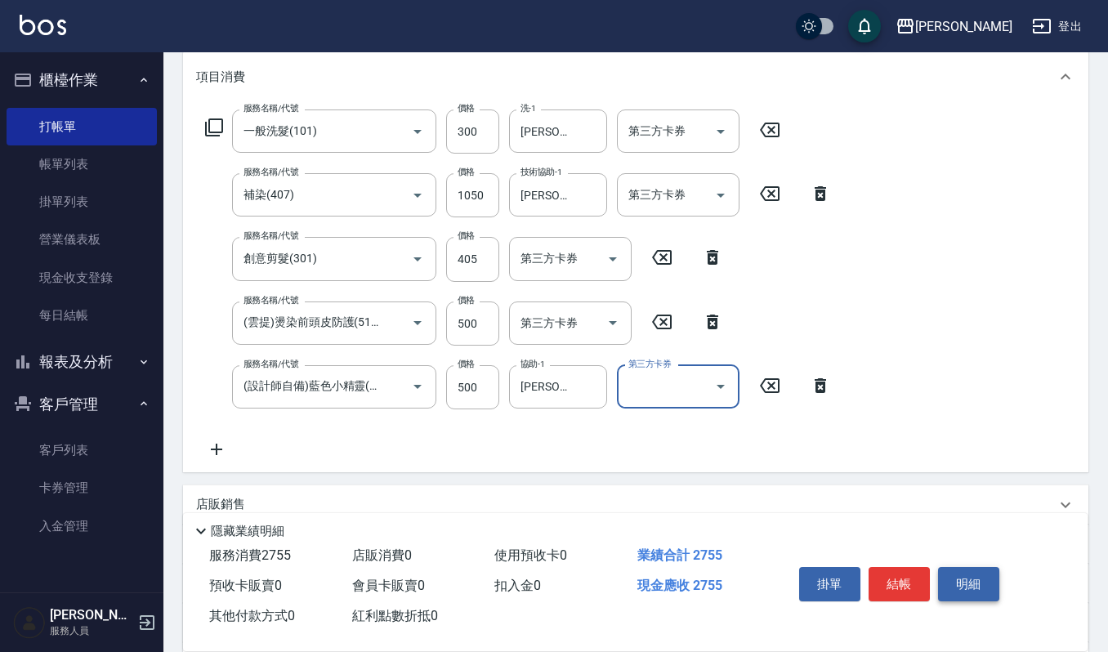
click at [957, 576] on button "明細" at bounding box center [968, 584] width 61 height 34
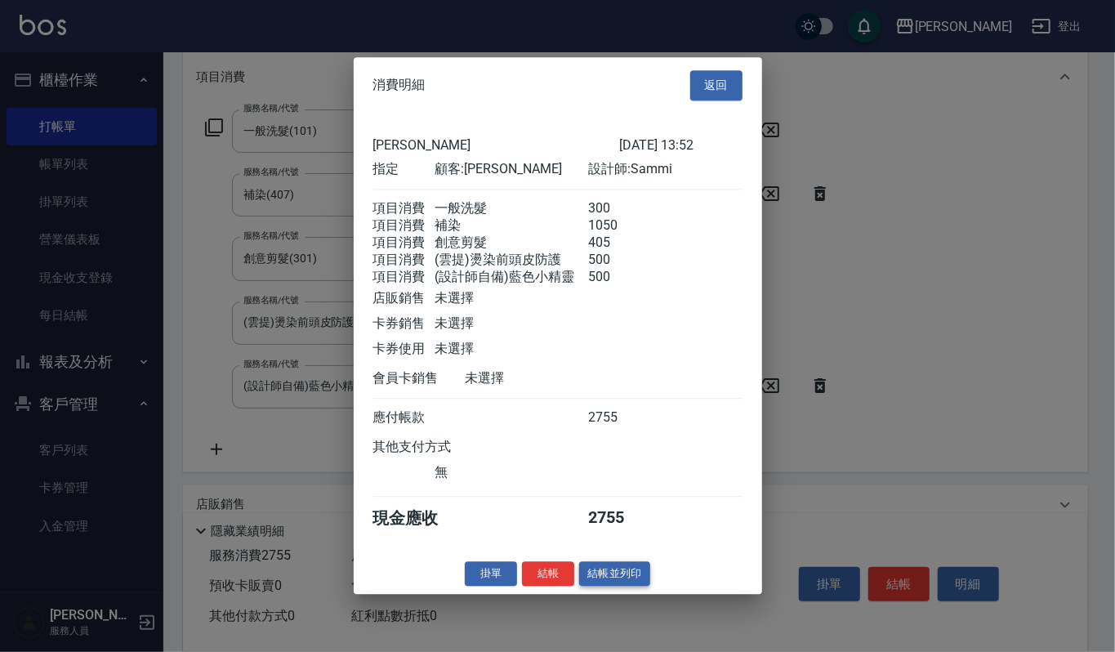
click at [644, 582] on button "結帳並列印" at bounding box center [614, 573] width 71 height 25
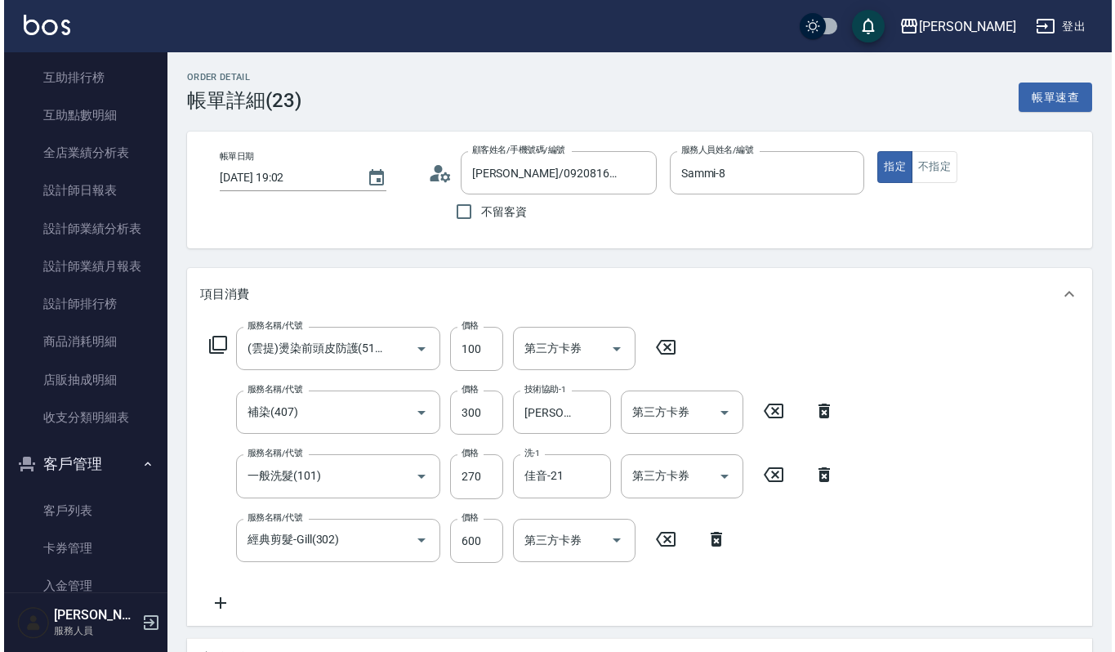
scroll to position [520, 0]
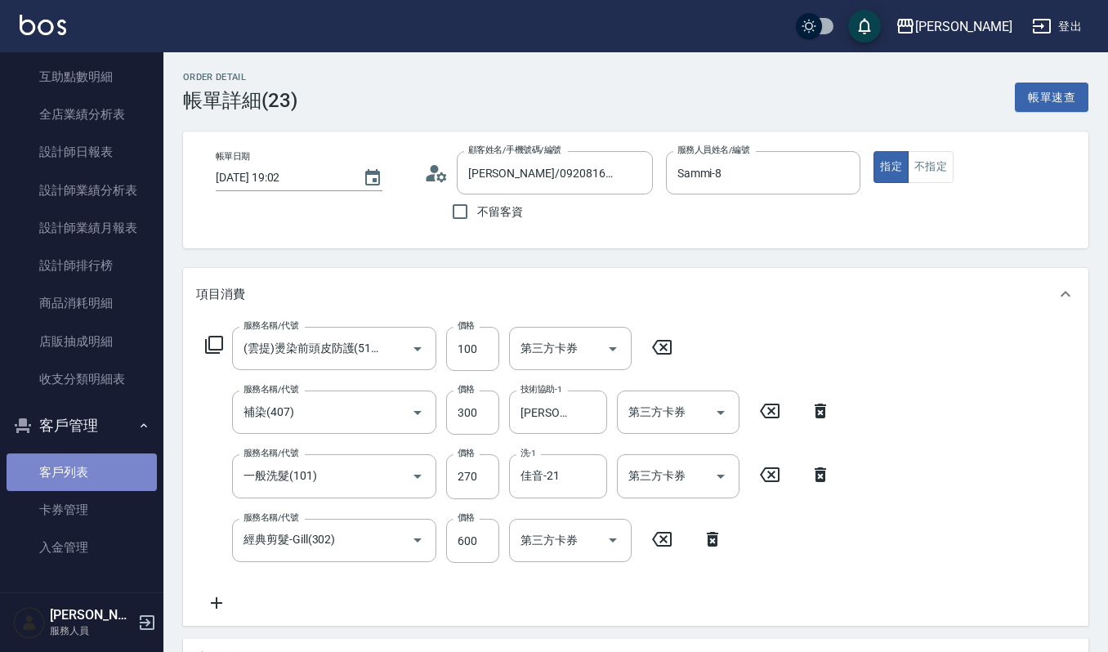
click at [83, 462] on link "客戶列表" at bounding box center [82, 472] width 150 height 38
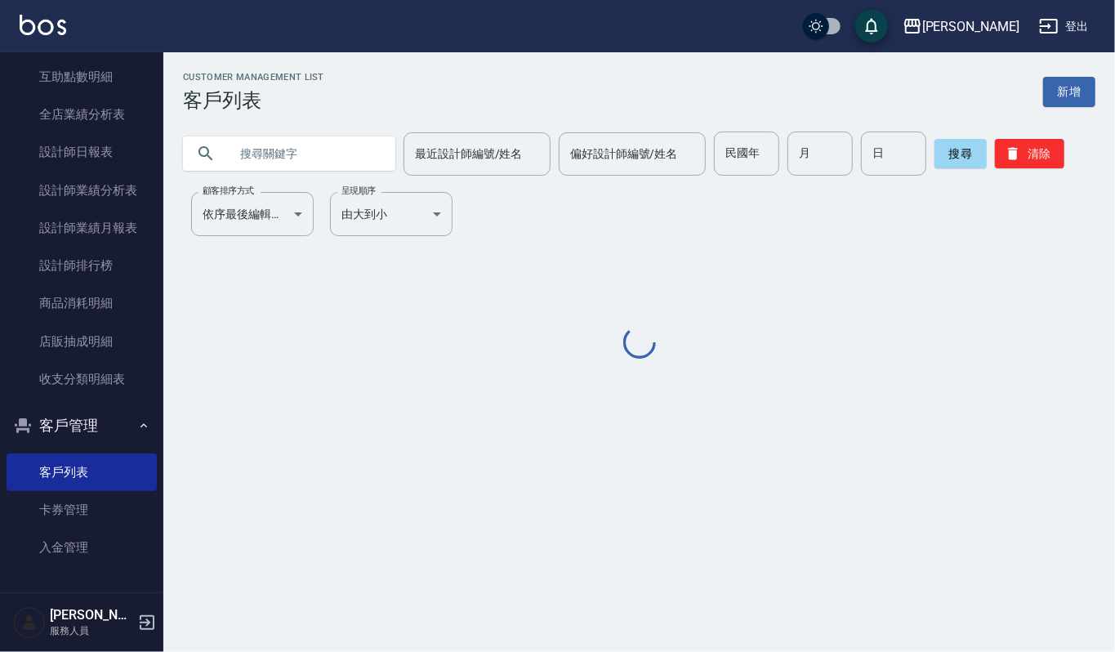
click at [284, 163] on input "text" at bounding box center [306, 154] width 154 height 44
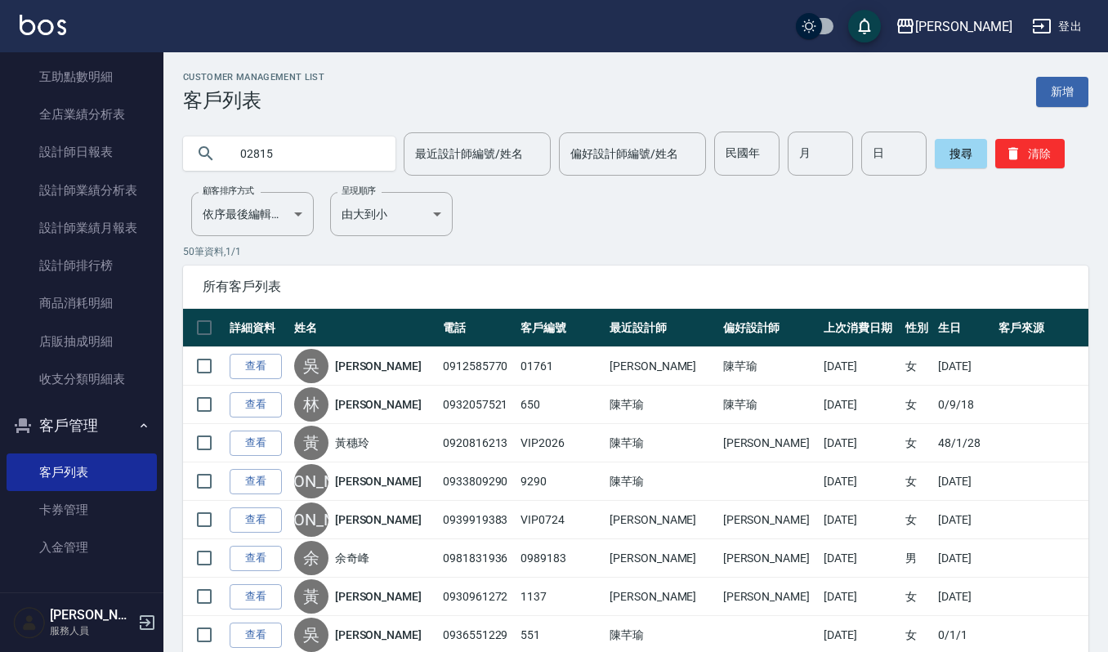
type input "02815"
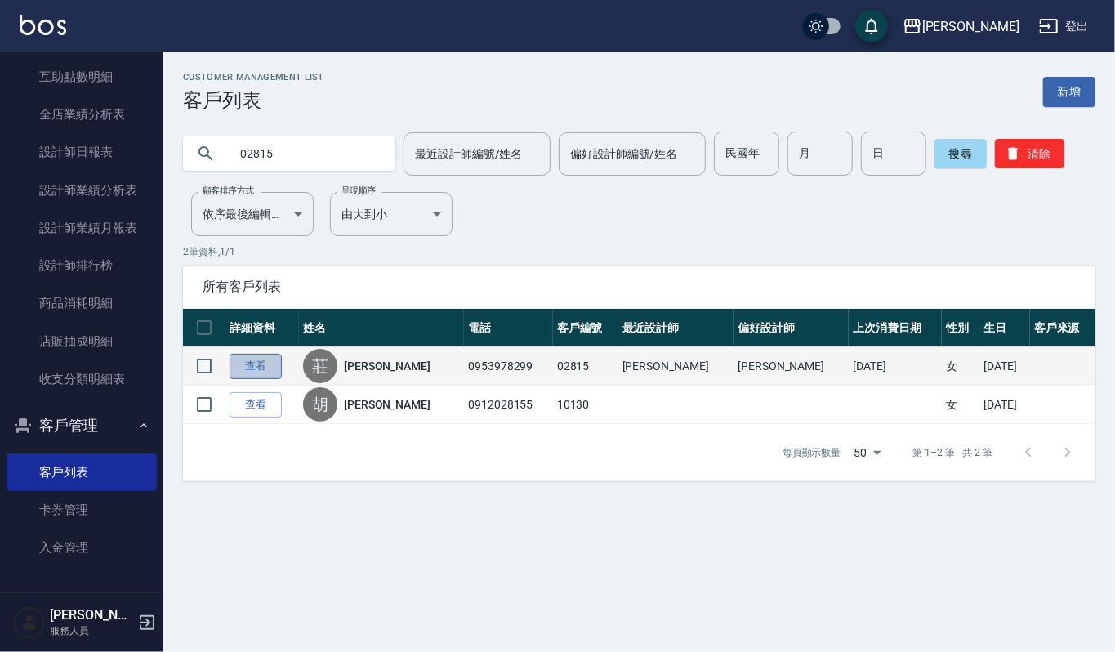
click at [260, 367] on link "查看" at bounding box center [256, 366] width 52 height 25
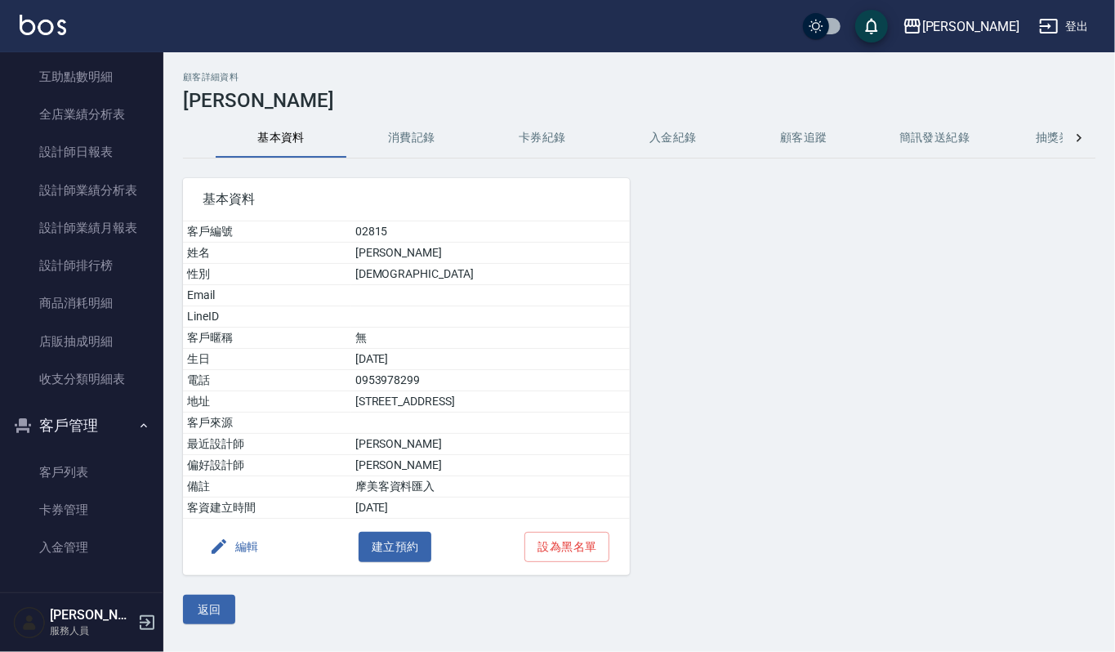
click at [415, 138] on button "消費記錄" at bounding box center [411, 137] width 131 height 39
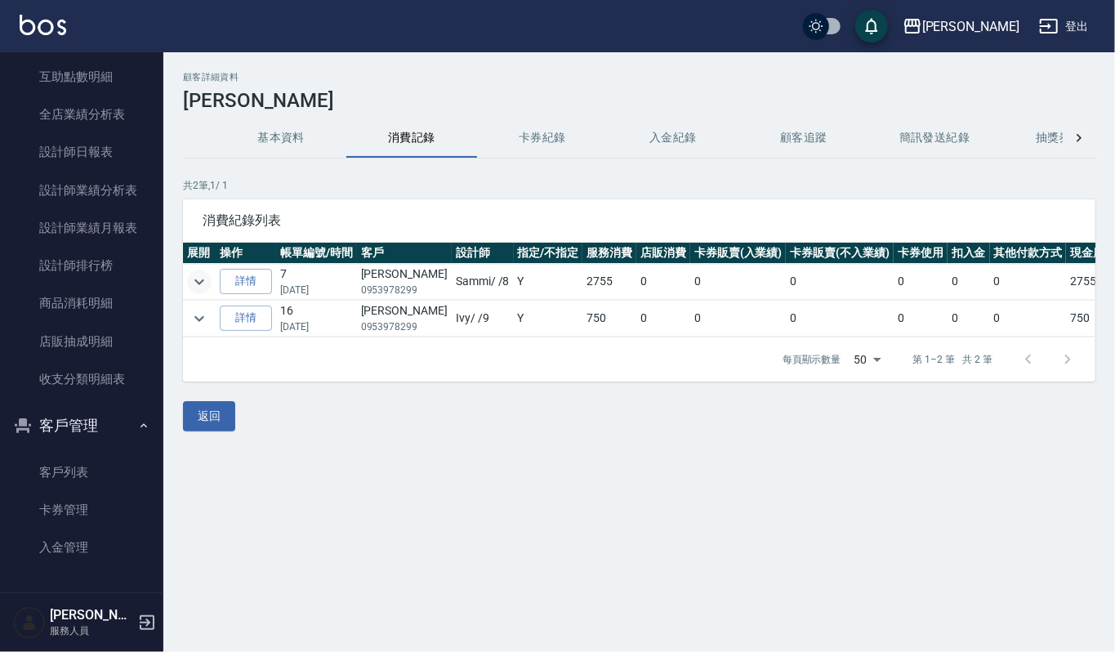
click at [198, 278] on icon "expand row" at bounding box center [200, 282] width 20 height 20
